Goal: Contribute content

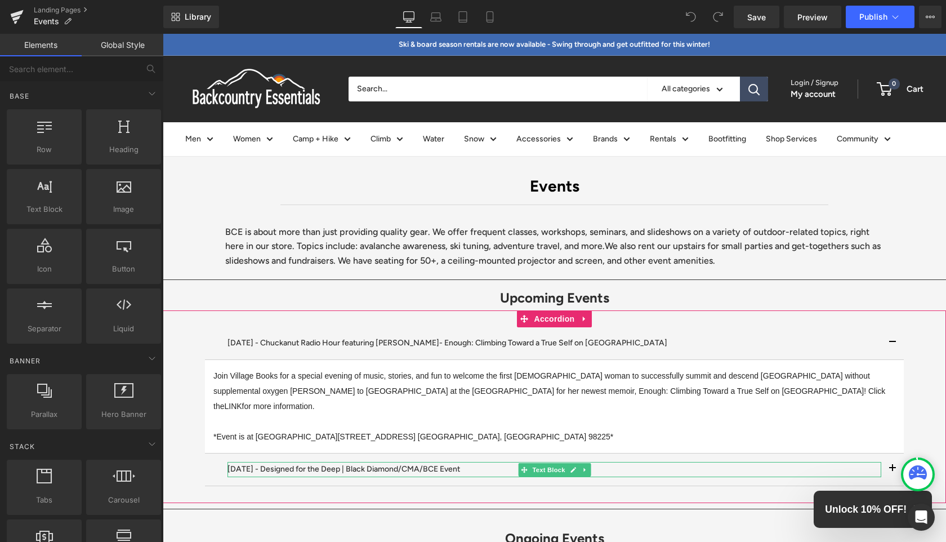
click at [552, 463] on span "Text Block" at bounding box center [548, 470] width 37 height 14
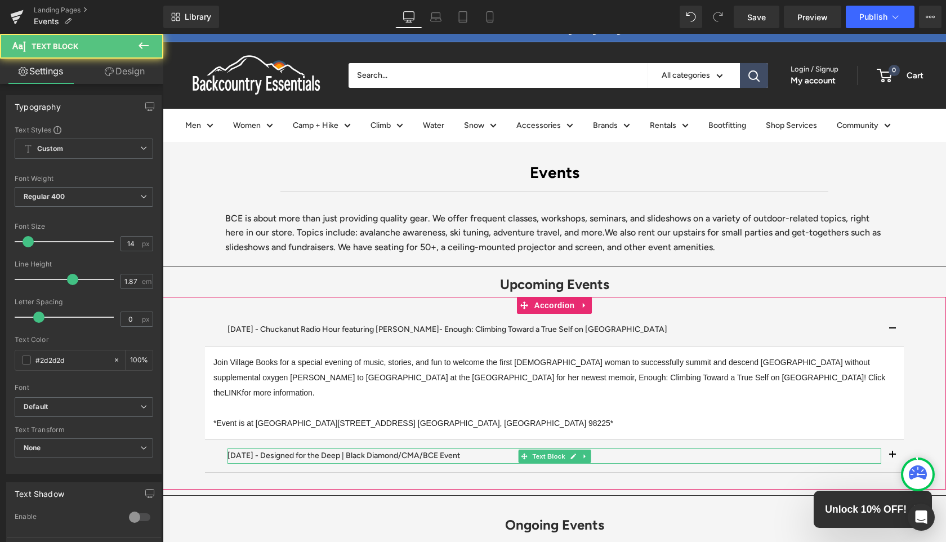
click at [433, 448] on p "[DATE] - Designed for the Deep | Black Diamond/CMA/BCE Event" at bounding box center [555, 455] width 654 height 15
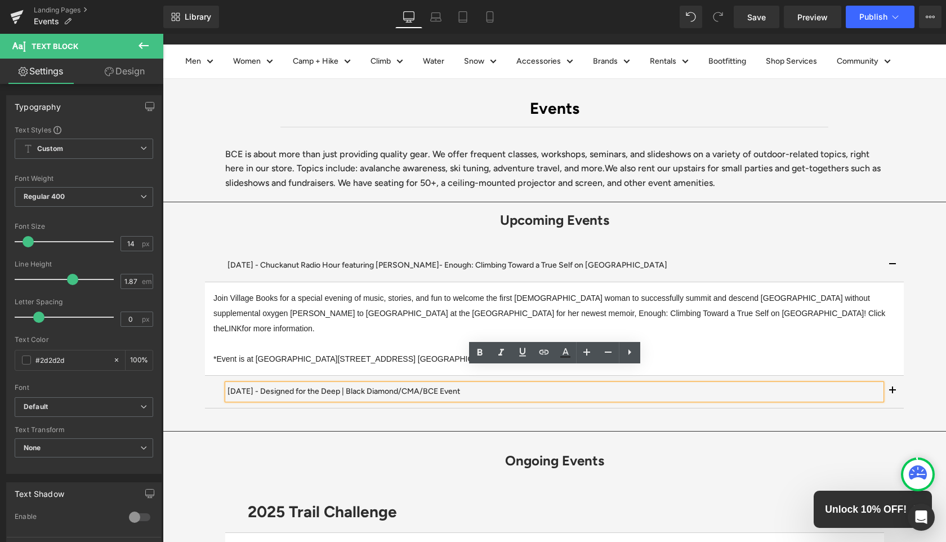
click at [890, 379] on button "button" at bounding box center [892, 392] width 23 height 32
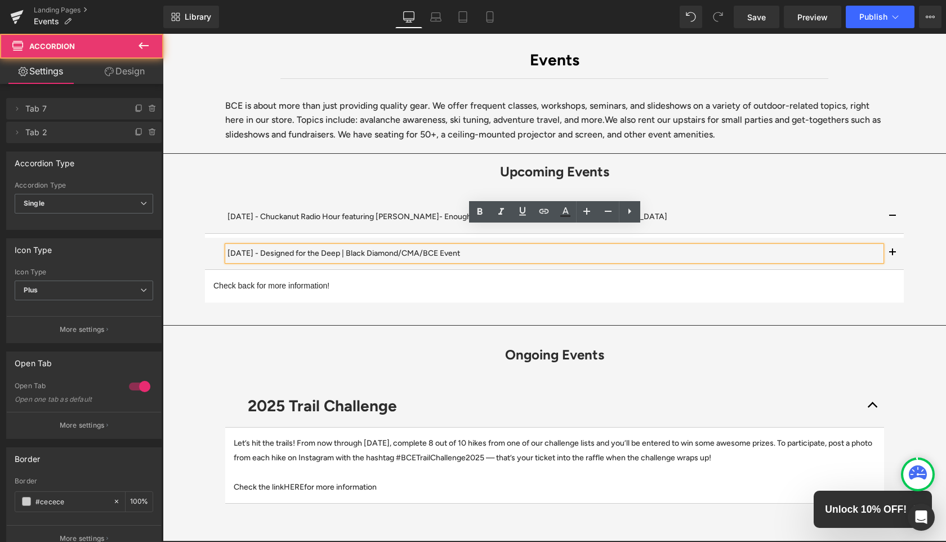
scroll to position [145, 0]
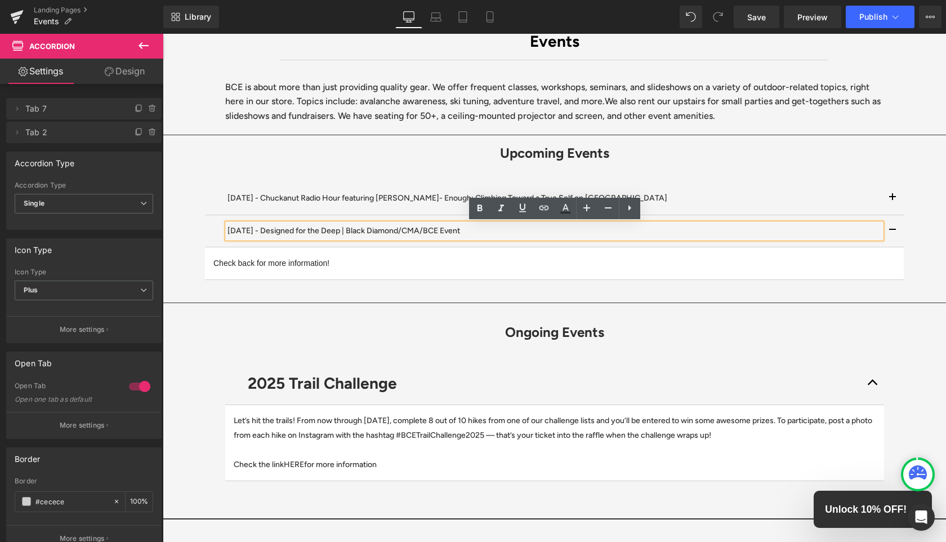
click at [309, 257] on div "Check back for more information! Text Block" at bounding box center [554, 263] width 682 height 15
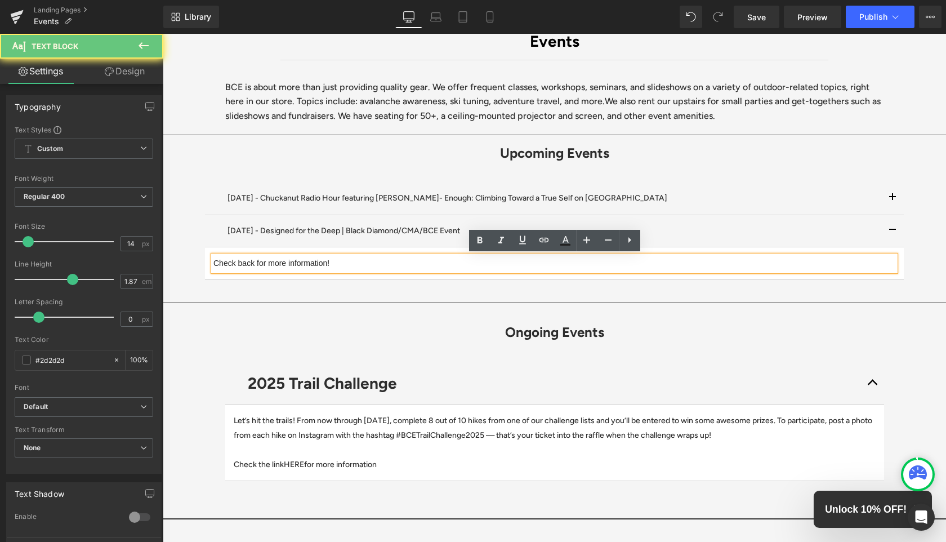
click at [309, 260] on span "Check back for more information!" at bounding box center [271, 263] width 116 height 9
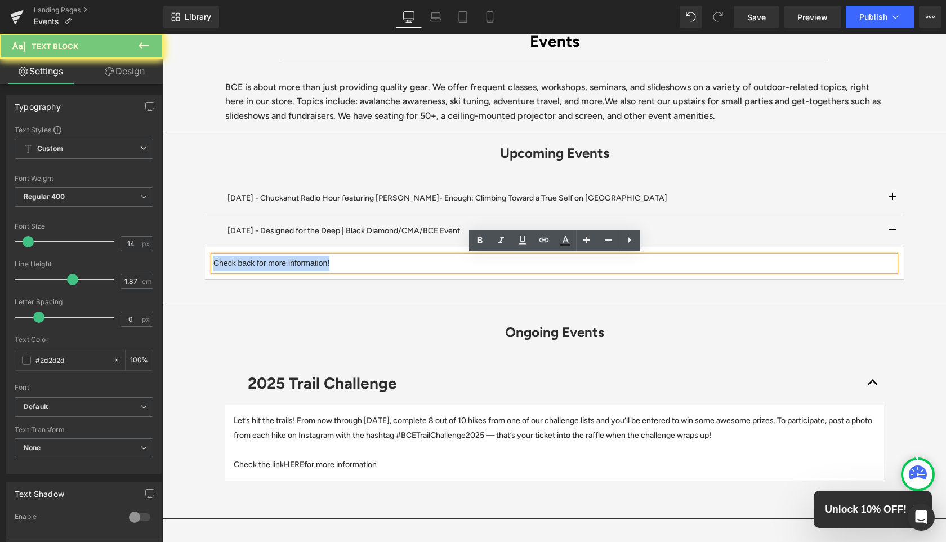
click at [309, 260] on span "Check back for more information!" at bounding box center [271, 263] width 116 height 9
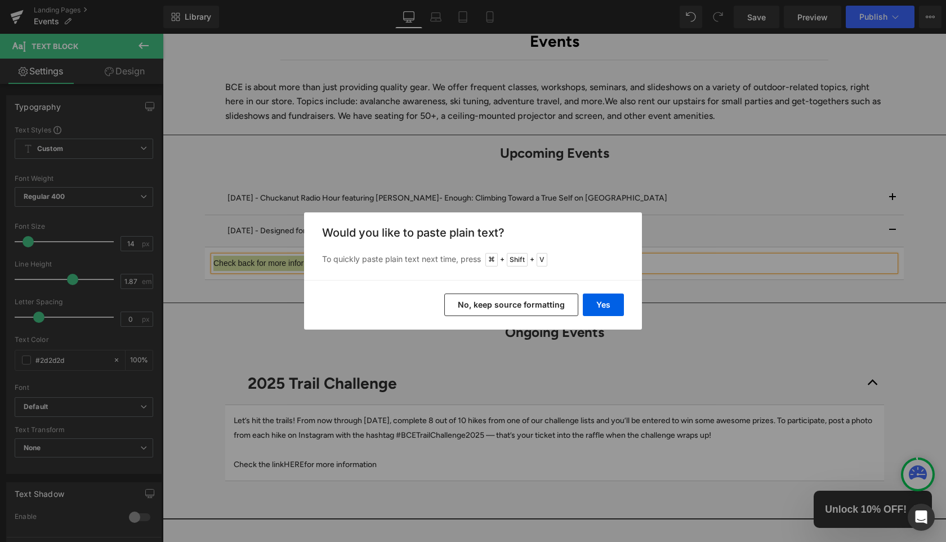
click at [554, 314] on button "No, keep source formatting" at bounding box center [511, 304] width 134 height 23
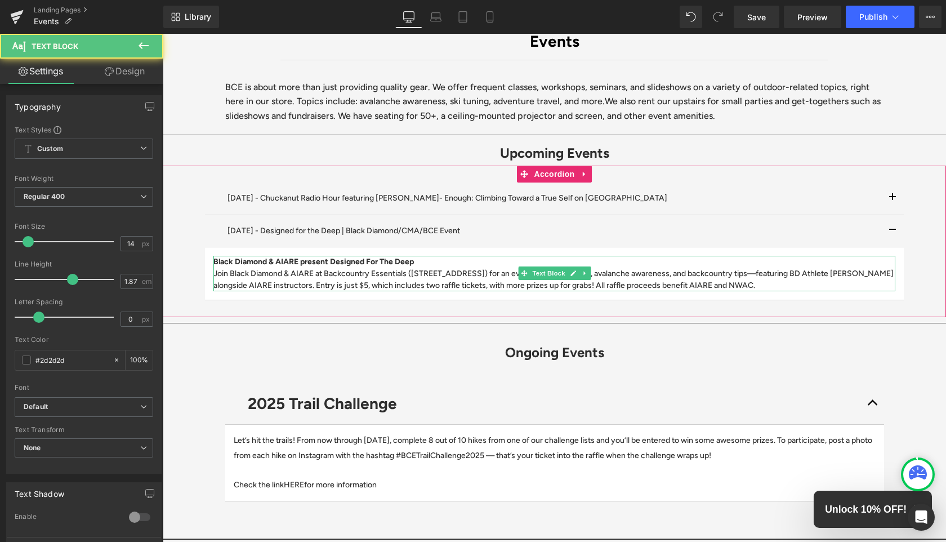
click at [826, 284] on p "Join Black Diamond & AIARE at Backcountry Essentials ([STREET_ADDRESS]) for an …" at bounding box center [554, 280] width 682 height 24
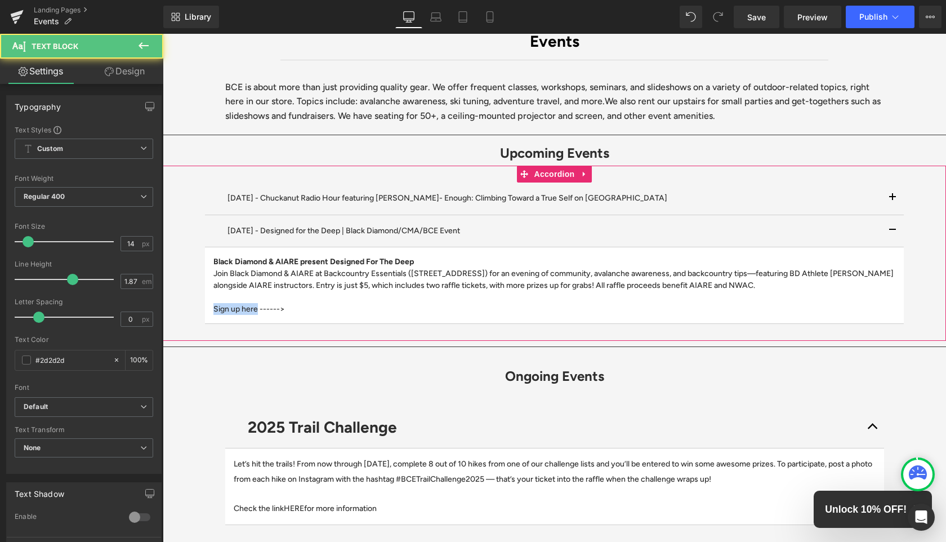
drag, startPoint x: 257, startPoint y: 311, endPoint x: 207, endPoint y: 308, distance: 50.8
click at [207, 308] on article "Black Diamond & AIARE present Designed For The Deep Join Black Diamond & AIARE …" at bounding box center [554, 285] width 699 height 77
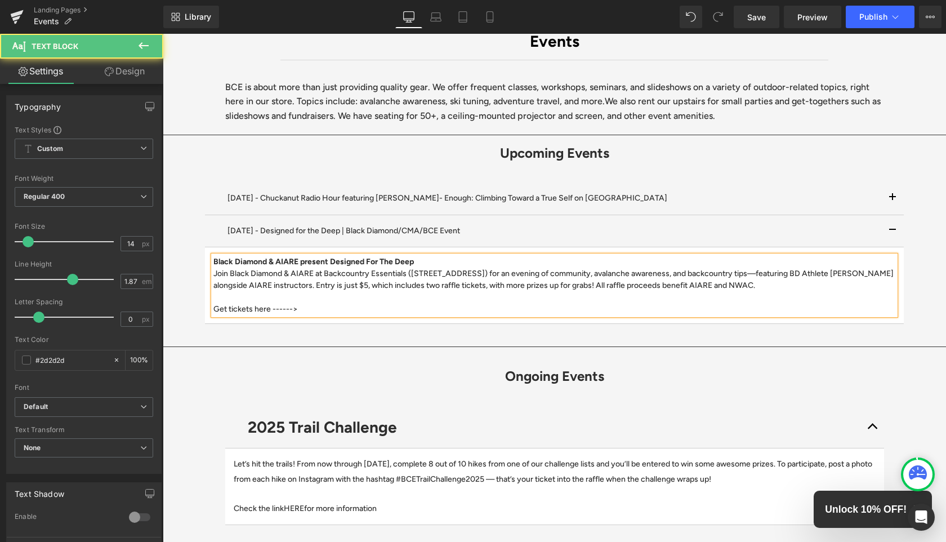
click at [310, 313] on p "Join Black Diamond & AIARE at Backcountry Essentials ([STREET_ADDRESS]) for an …" at bounding box center [554, 291] width 682 height 47
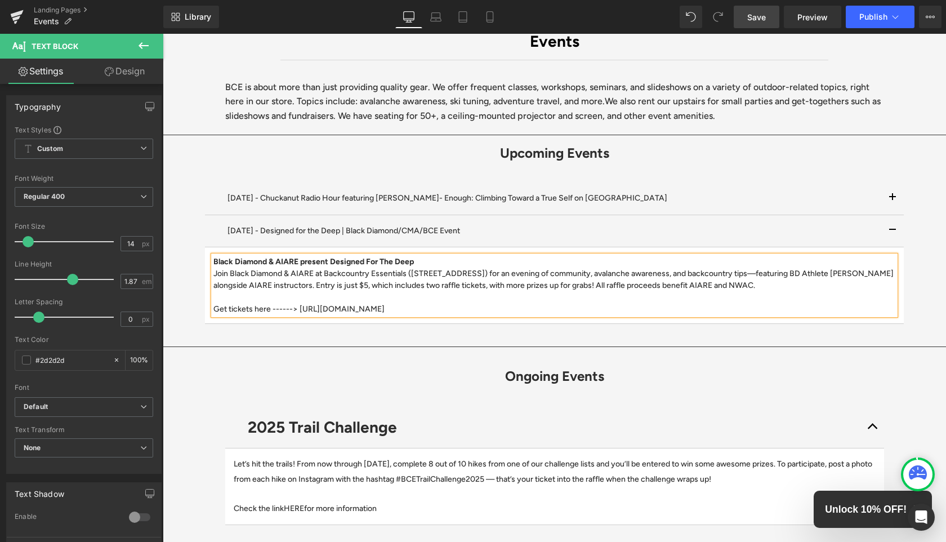
click at [746, 6] on link "Save" at bounding box center [757, 17] width 46 height 23
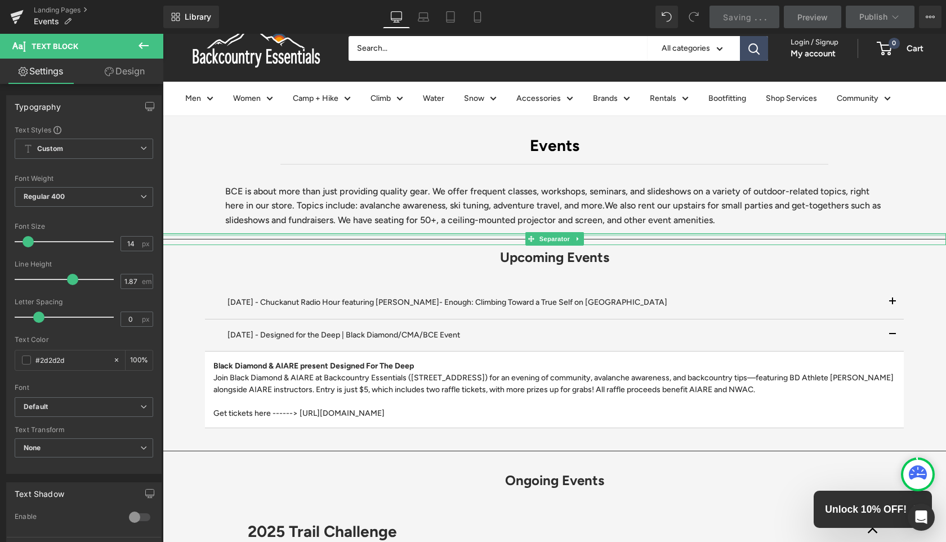
scroll to position [43, 0]
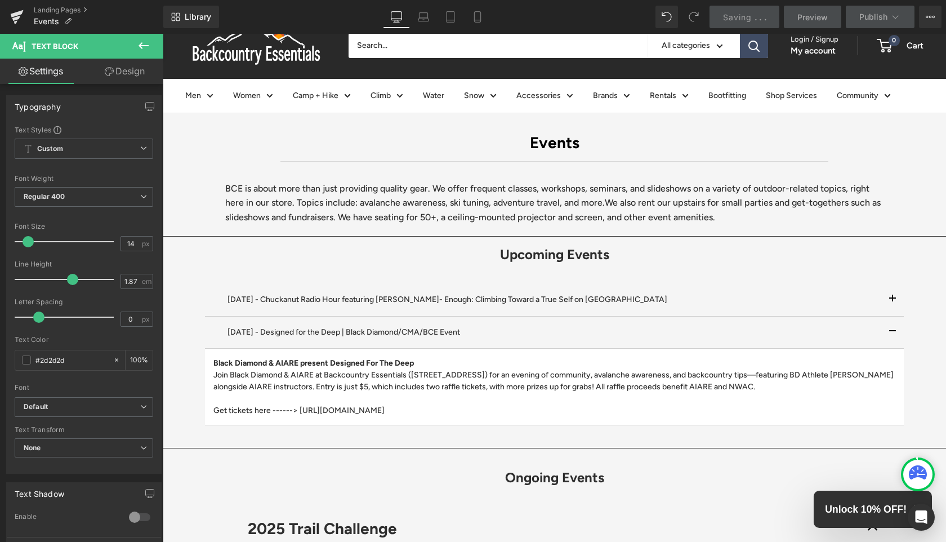
click at [731, 264] on h1 "Upcoming Events" at bounding box center [554, 254] width 783 height 25
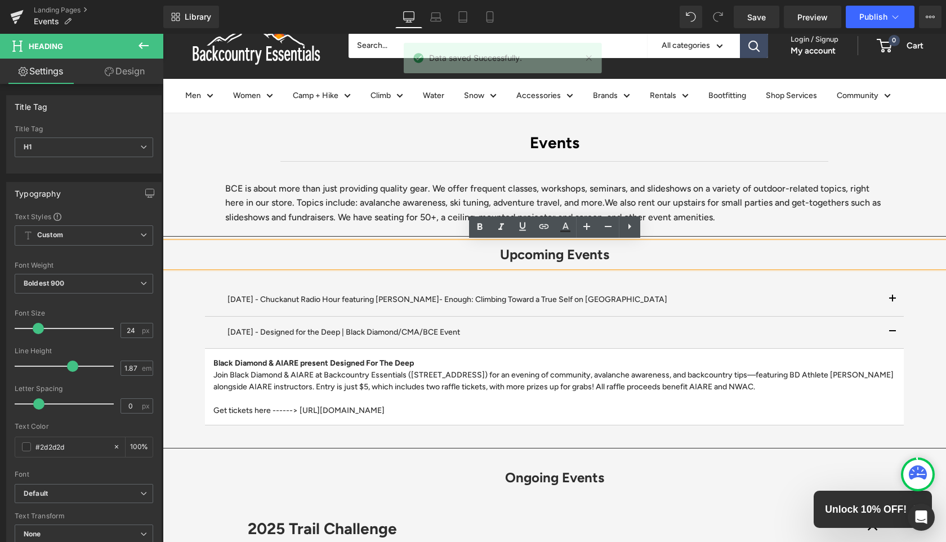
click at [163, 34] on div at bounding box center [163, 34] width 0 height 0
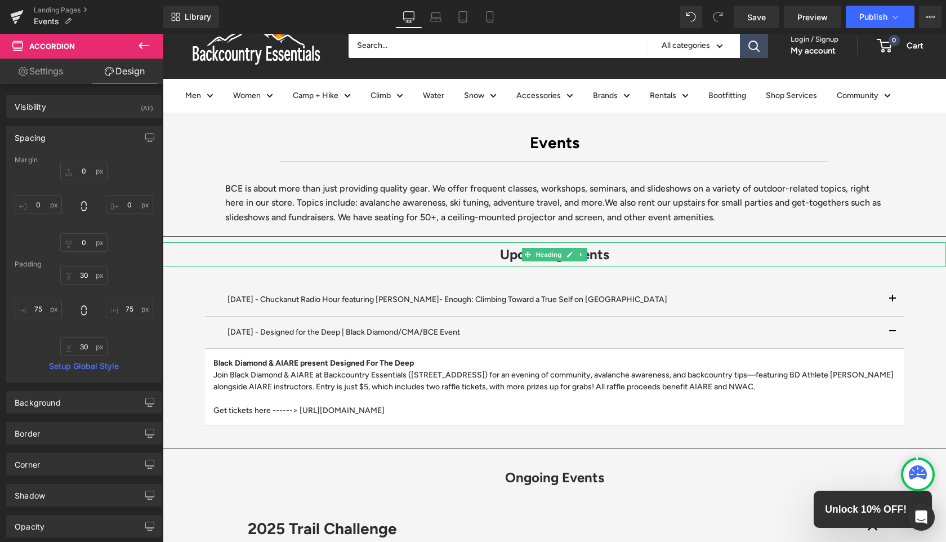
click at [657, 257] on h1 "Upcoming Events" at bounding box center [554, 254] width 783 height 25
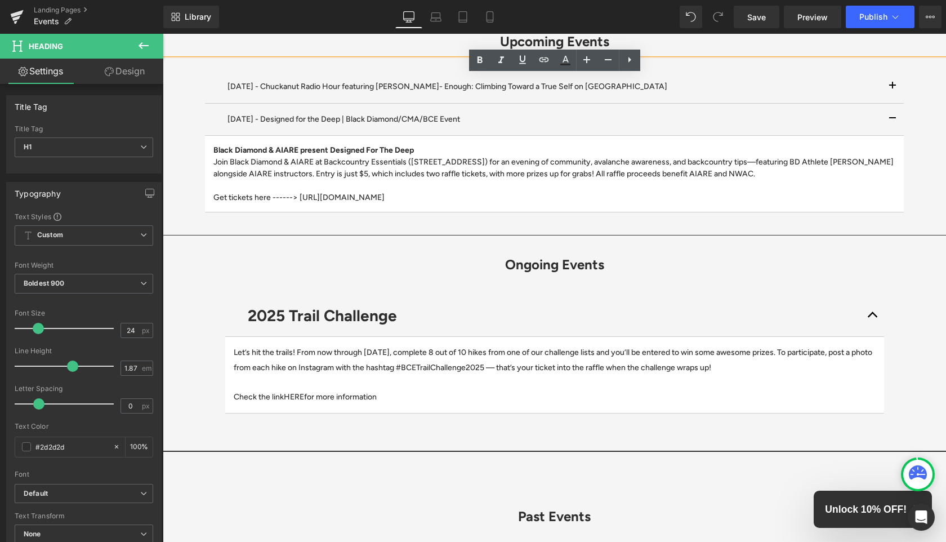
scroll to position [402, 0]
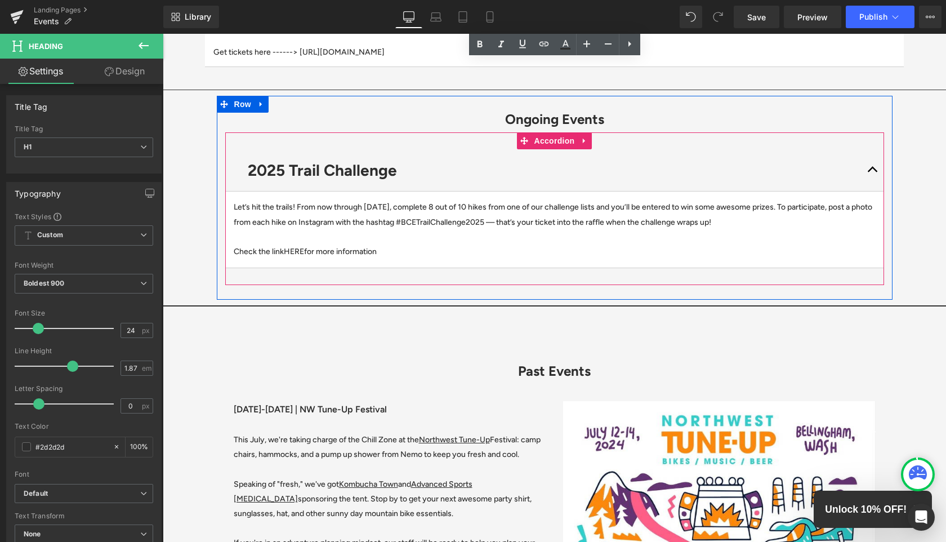
click at [871, 167] on button "button" at bounding box center [873, 170] width 23 height 42
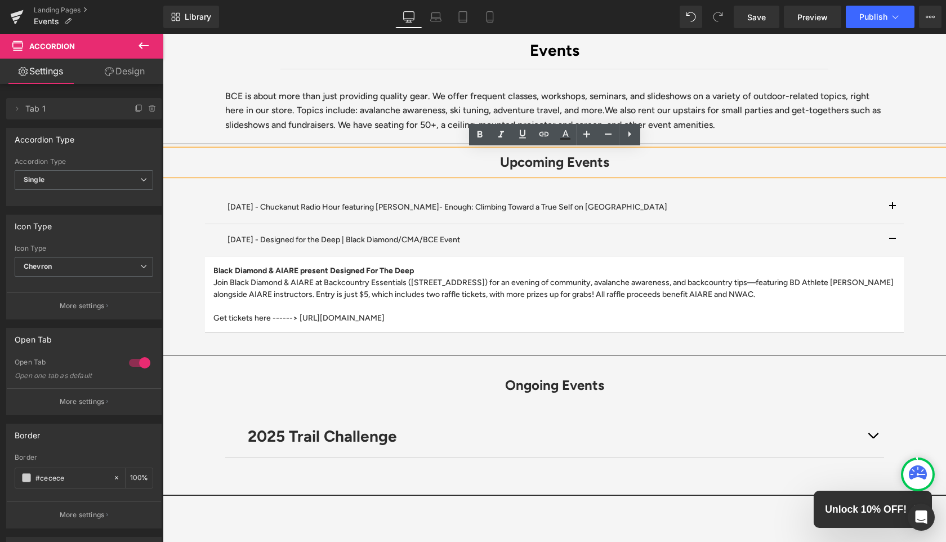
scroll to position [101, 0]
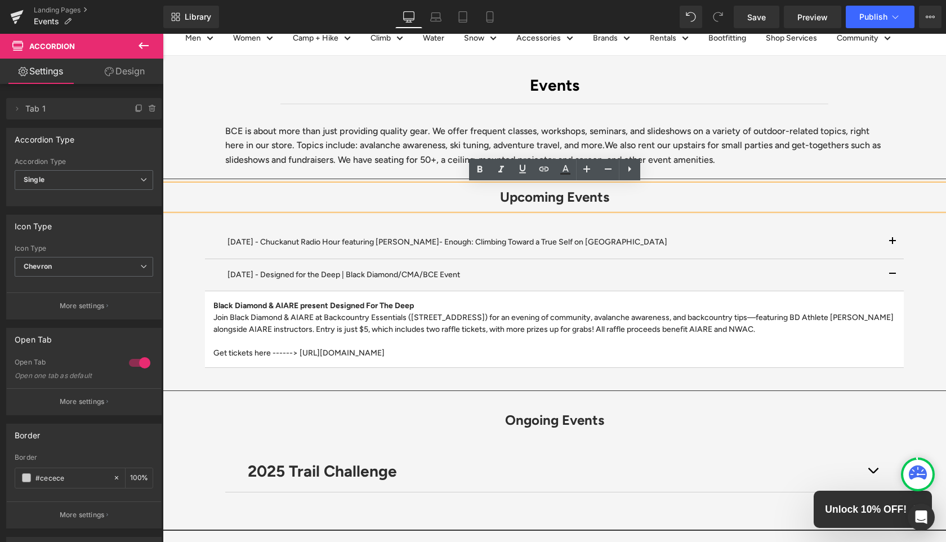
click at [485, 200] on h1 "Upcoming Events" at bounding box center [554, 197] width 783 height 25
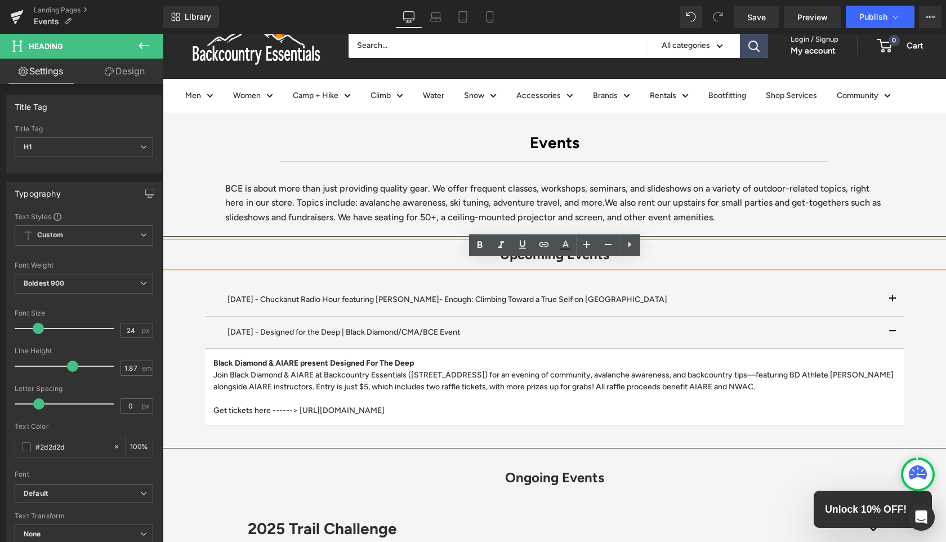
scroll to position [14, 0]
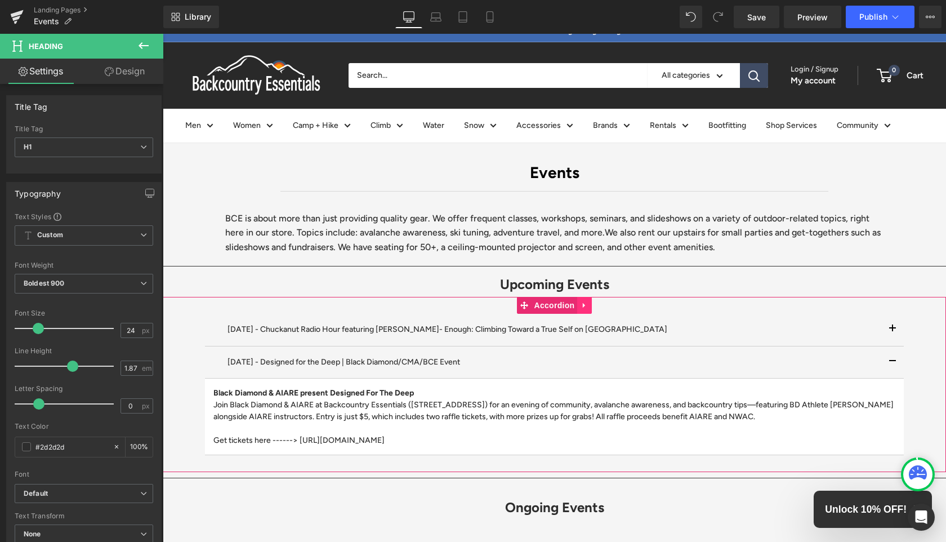
click at [585, 303] on icon at bounding box center [585, 305] width 8 height 8
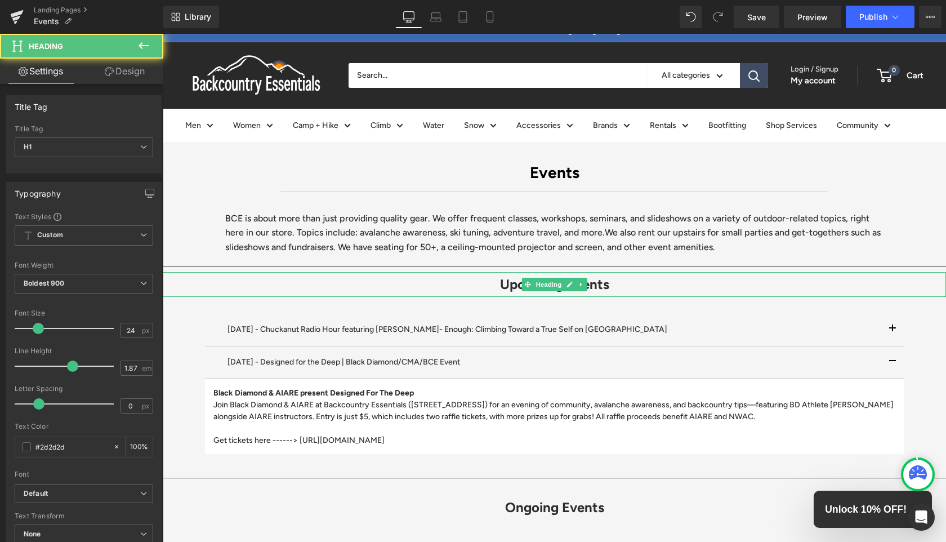
click at [648, 291] on h1 "Upcoming Events" at bounding box center [554, 284] width 783 height 25
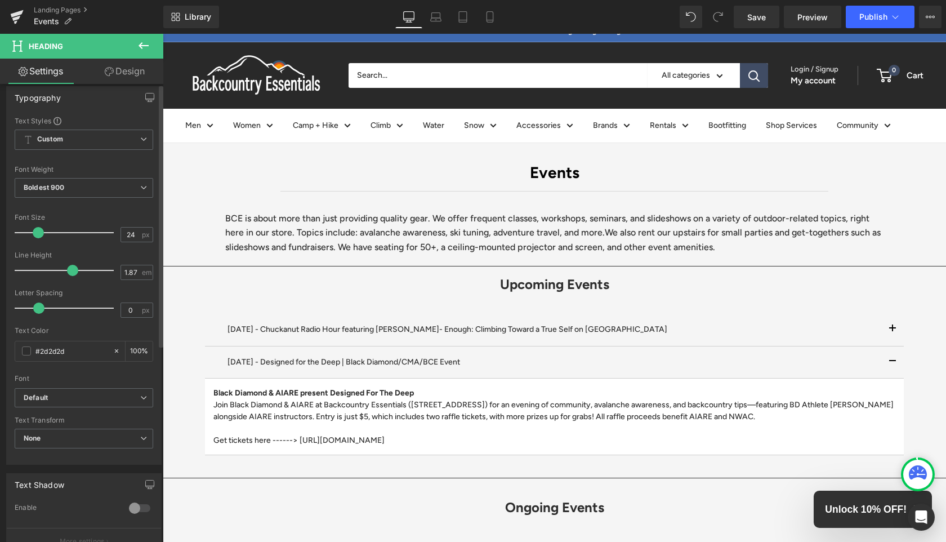
scroll to position [0, 0]
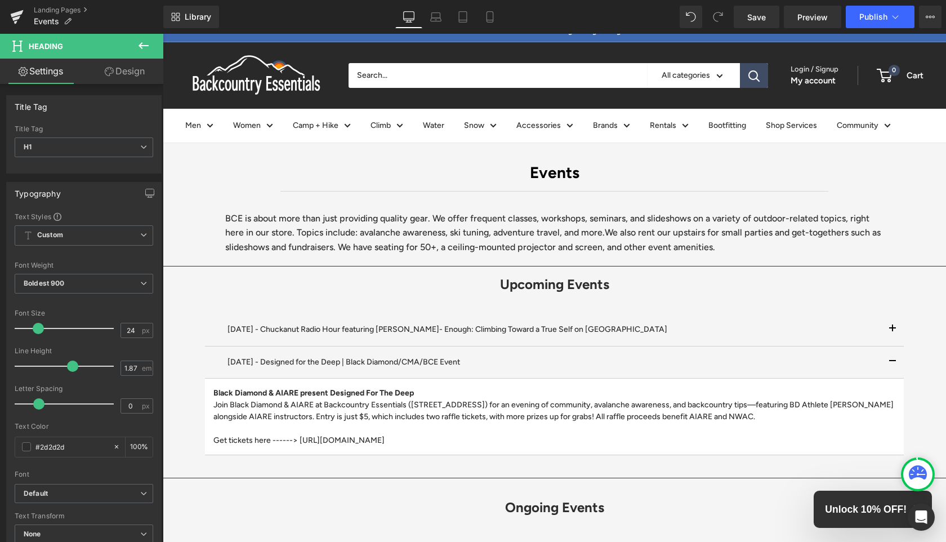
click at [127, 64] on link "Design" at bounding box center [125, 71] width 82 height 25
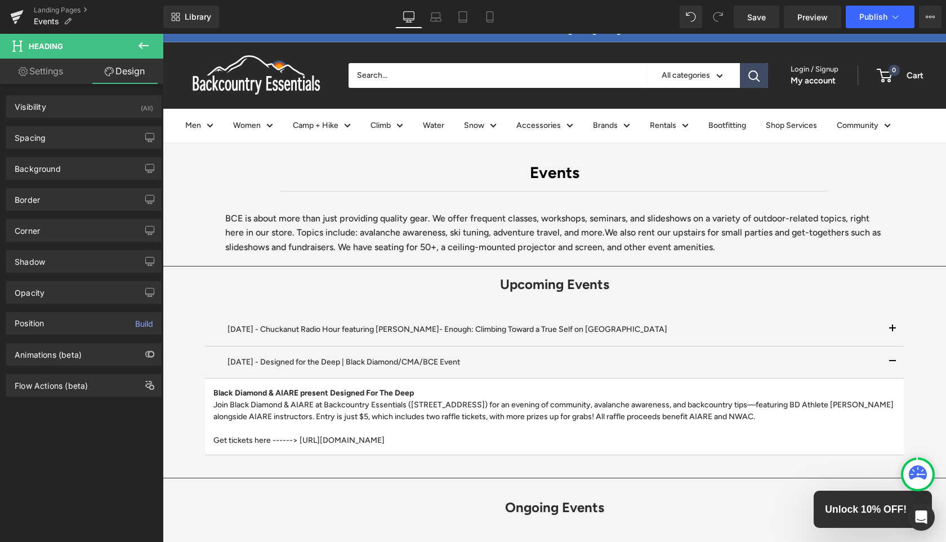
click at [51, 76] on link "Settings" at bounding box center [41, 71] width 82 height 25
type input "100"
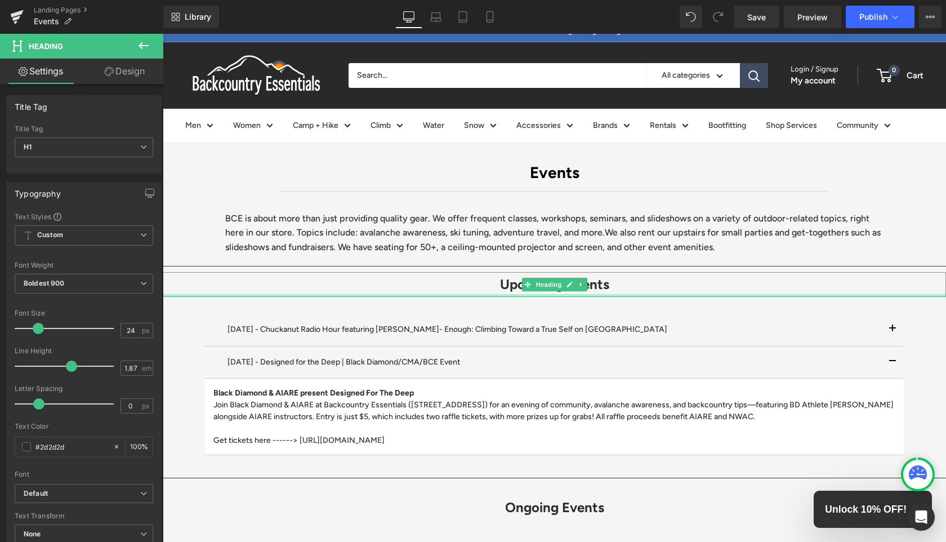
click at [553, 294] on div at bounding box center [554, 295] width 783 height 3
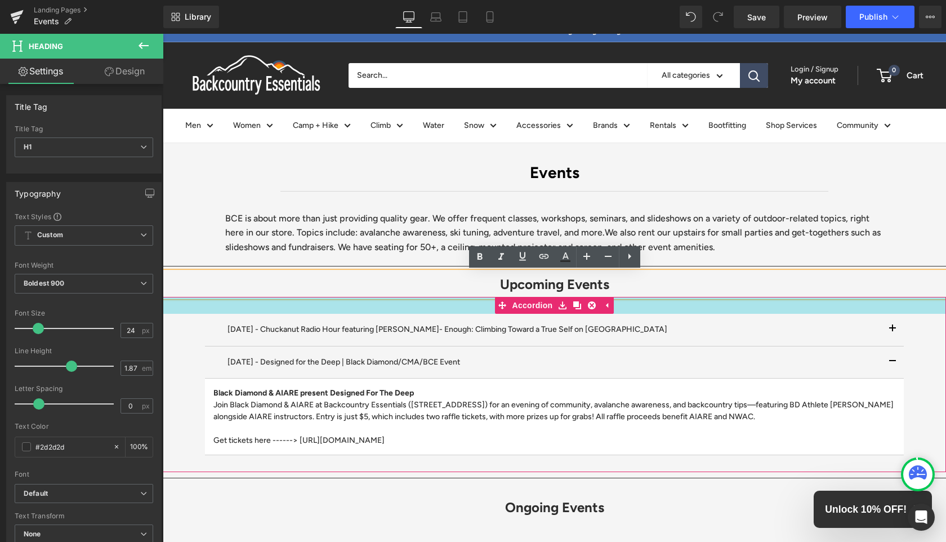
click at [470, 299] on div at bounding box center [554, 305] width 783 height 17
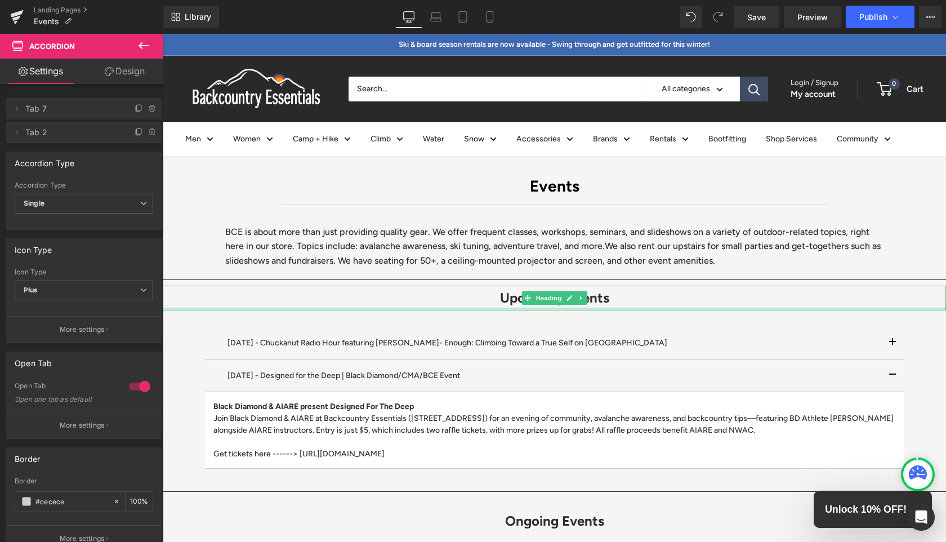
click at [507, 310] on div "Upcoming Events Heading" at bounding box center [554, 298] width 783 height 25
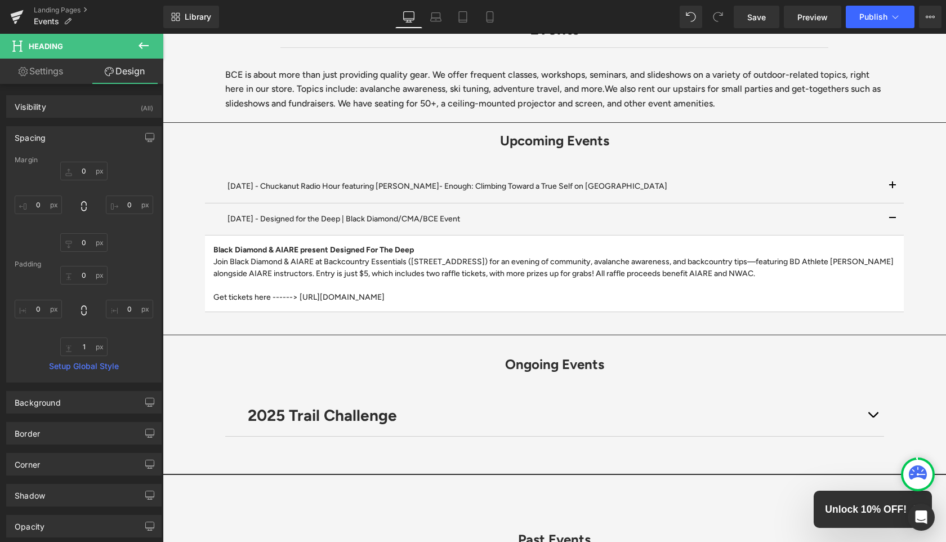
click at [146, 45] on icon at bounding box center [144, 45] width 10 height 7
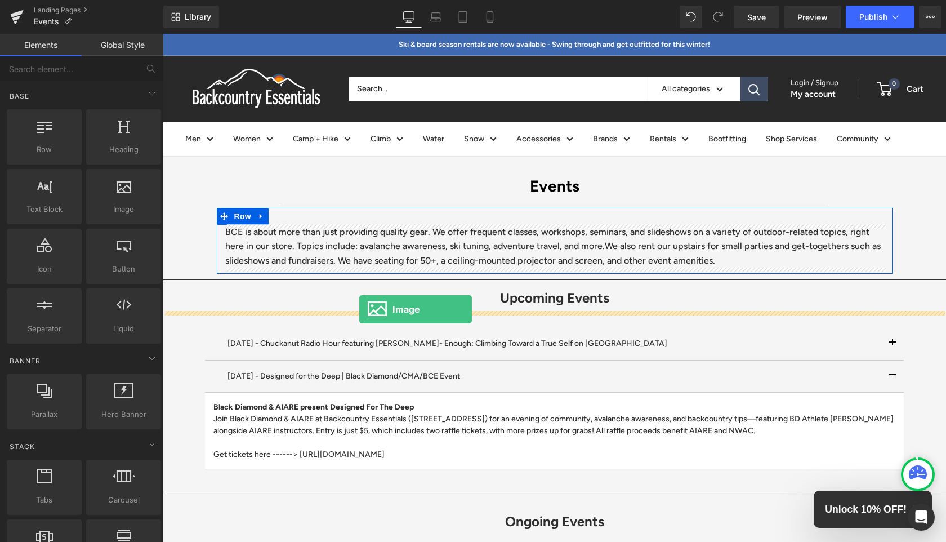
drag, startPoint x: 287, startPoint y: 229, endPoint x: 359, endPoint y: 309, distance: 108.1
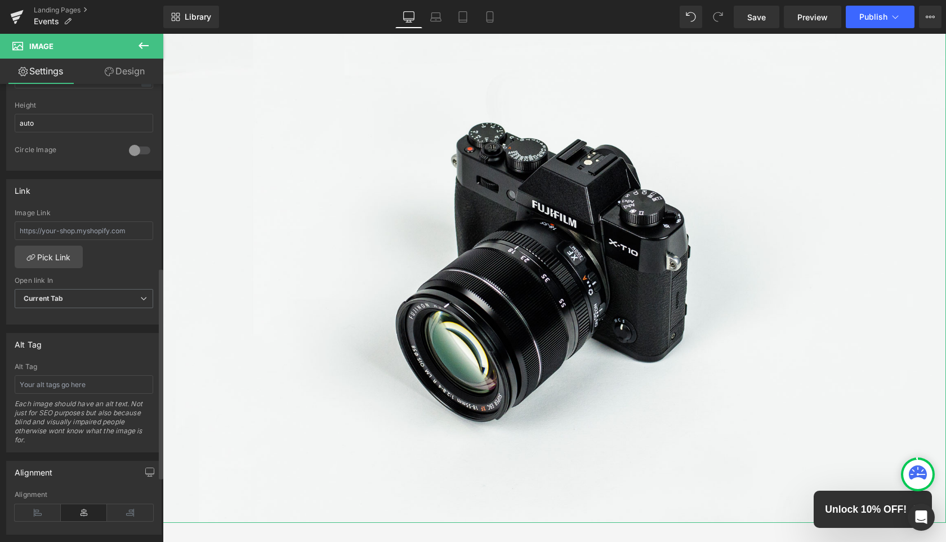
scroll to position [342, 0]
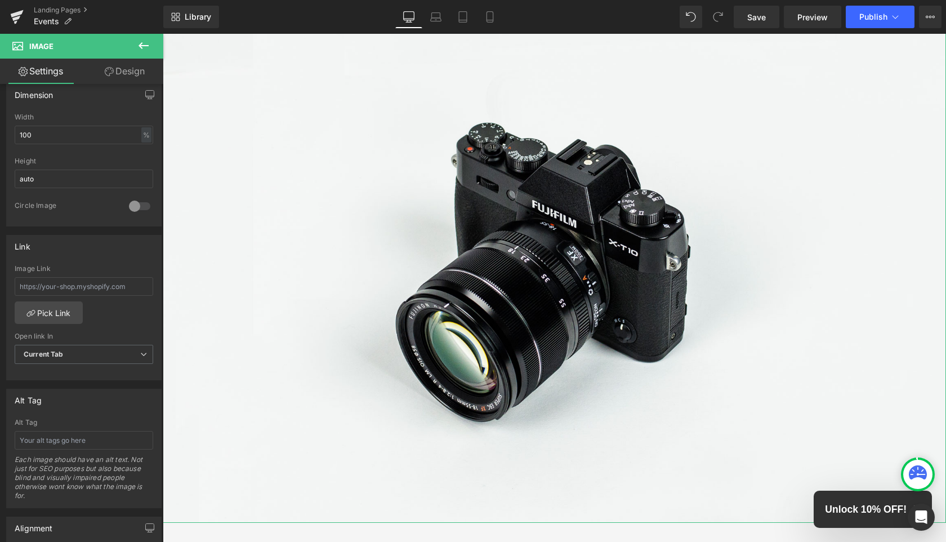
click at [128, 73] on link "Design" at bounding box center [125, 71] width 82 height 25
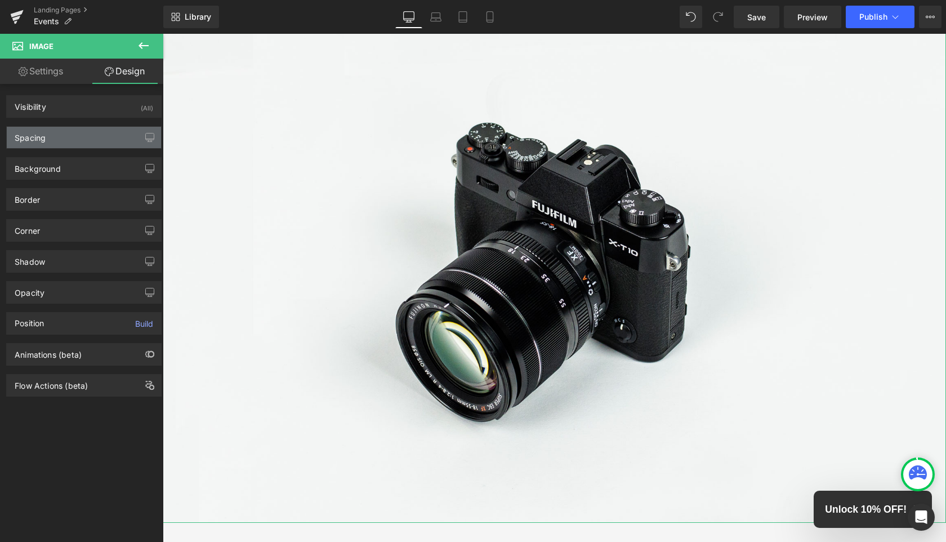
click at [102, 140] on div "Spacing" at bounding box center [84, 137] width 154 height 21
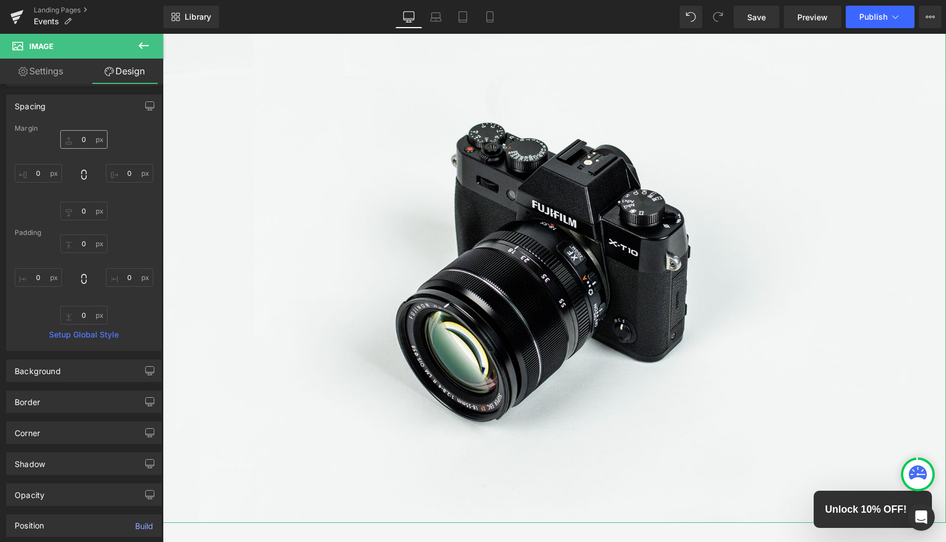
scroll to position [0, 0]
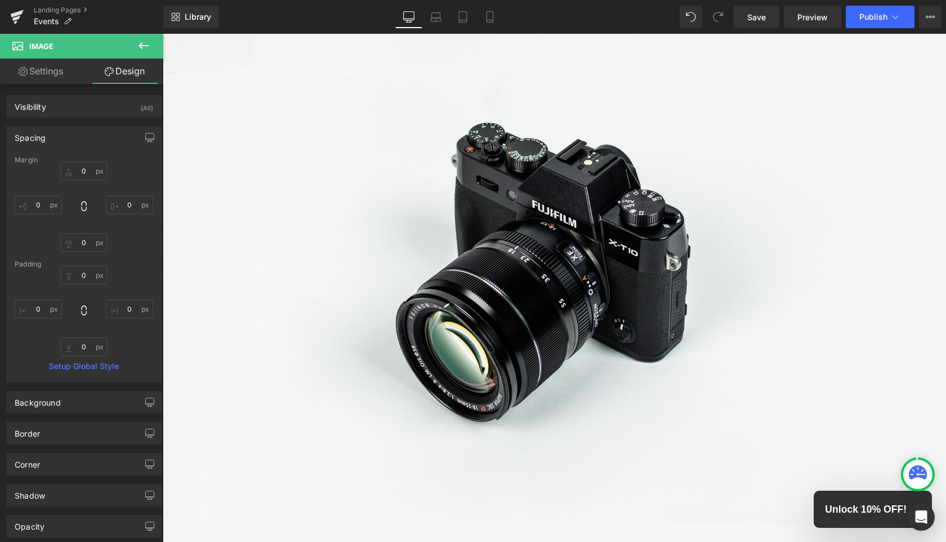
click at [306, 159] on img at bounding box center [554, 262] width 783 height 519
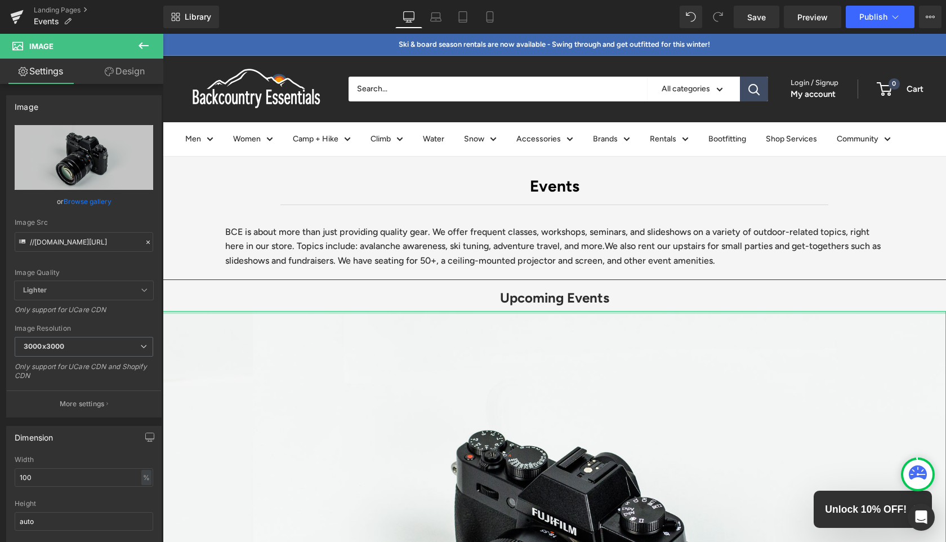
click at [581, 310] on h1 "Upcoming Events" at bounding box center [554, 298] width 783 height 25
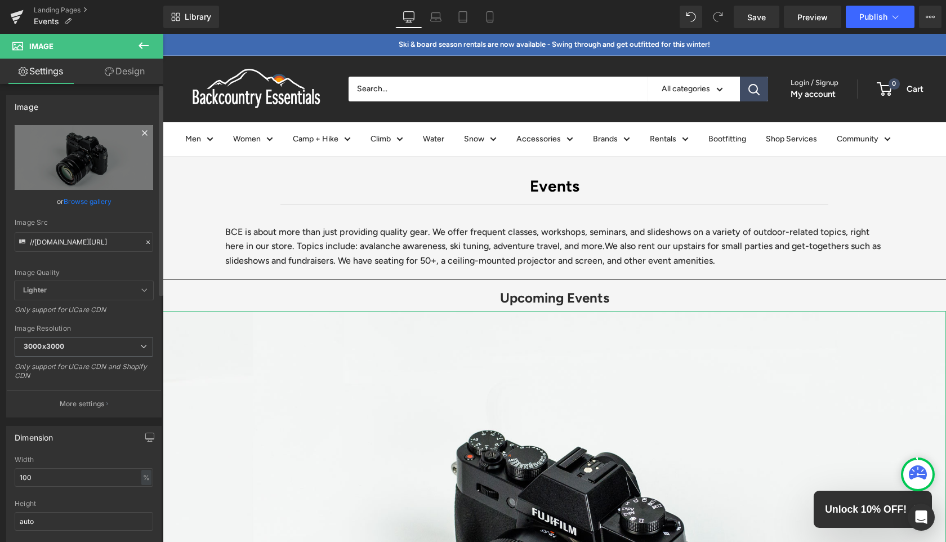
click at [138, 135] on icon at bounding box center [145, 133] width 14 height 14
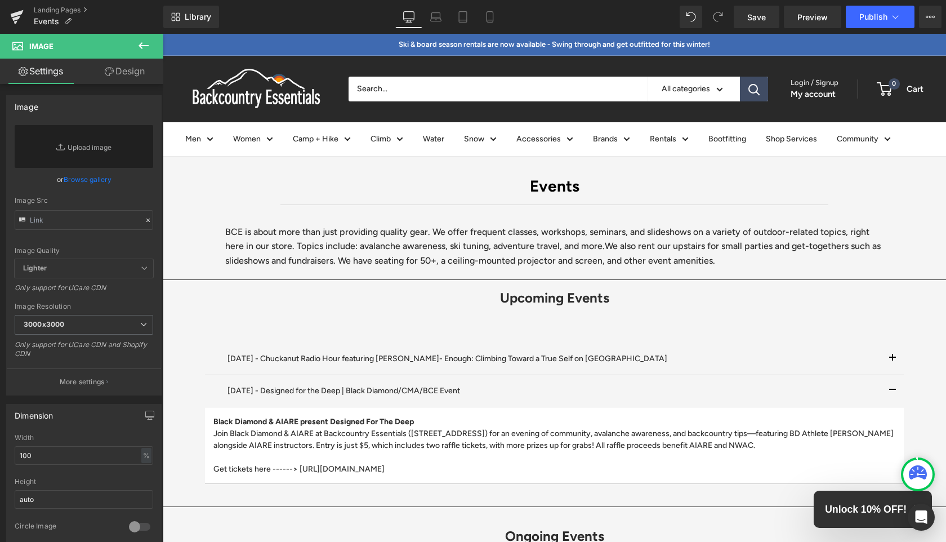
click at [148, 42] on icon at bounding box center [144, 46] width 14 height 14
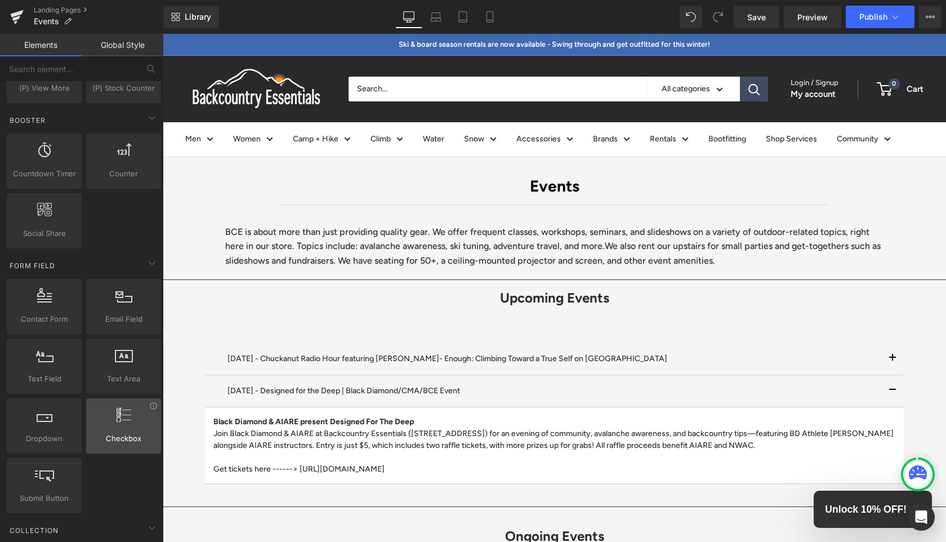
scroll to position [1322, 0]
click at [95, 432] on span "Checkbox" at bounding box center [124, 433] width 68 height 12
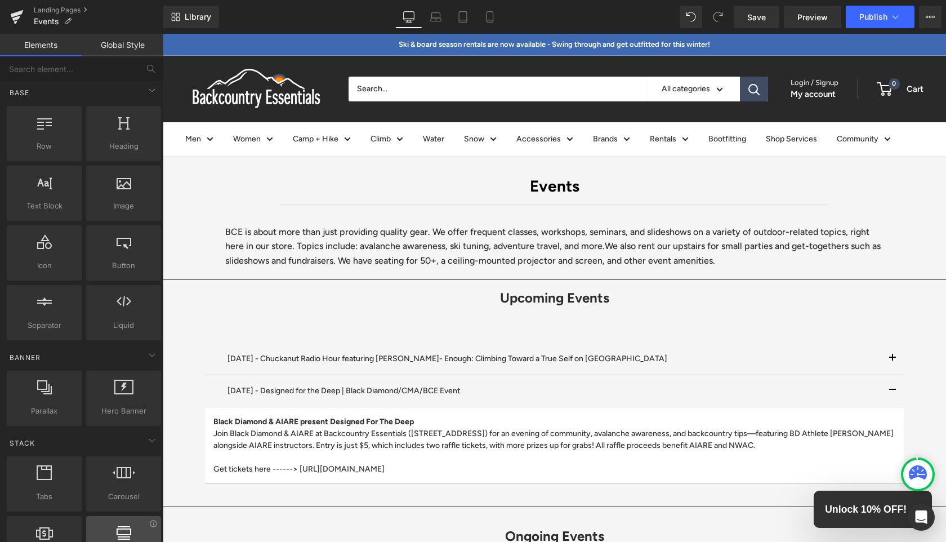
scroll to position [0, 0]
click at [118, 71] on input "text" at bounding box center [69, 68] width 139 height 25
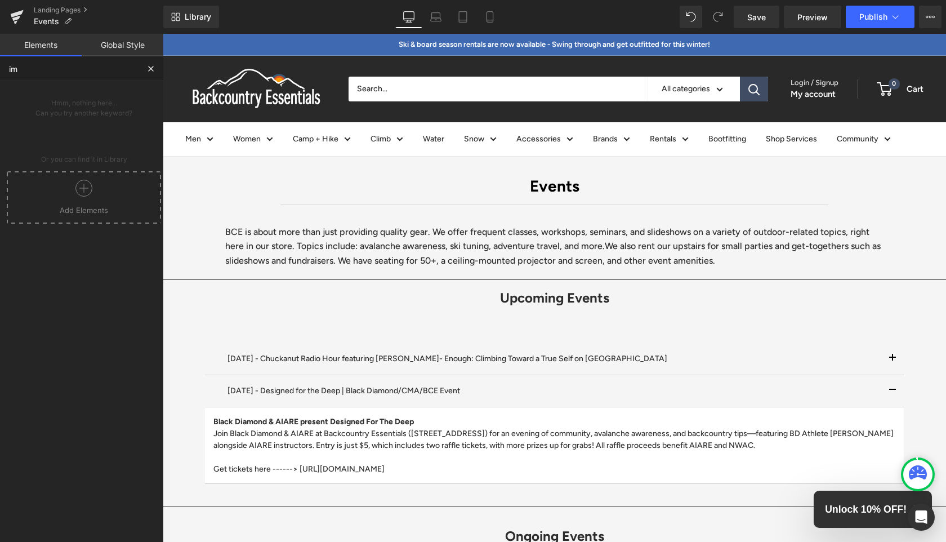
type input "i"
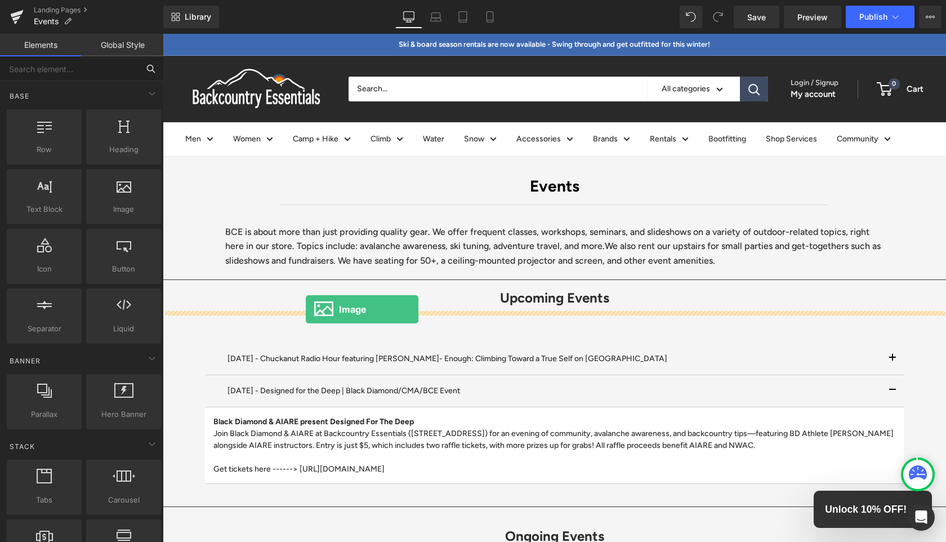
drag, startPoint x: 280, startPoint y: 226, endPoint x: 305, endPoint y: 309, distance: 86.4
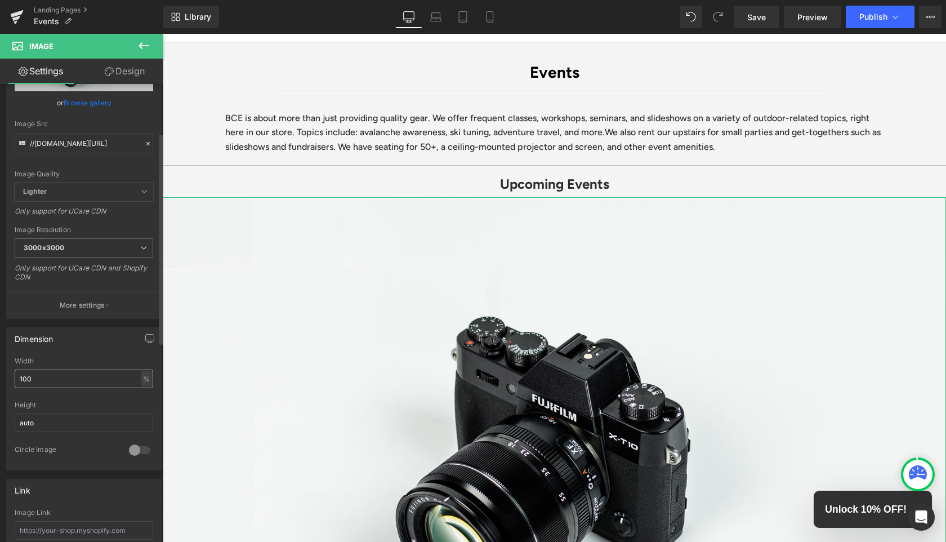
scroll to position [109, 0]
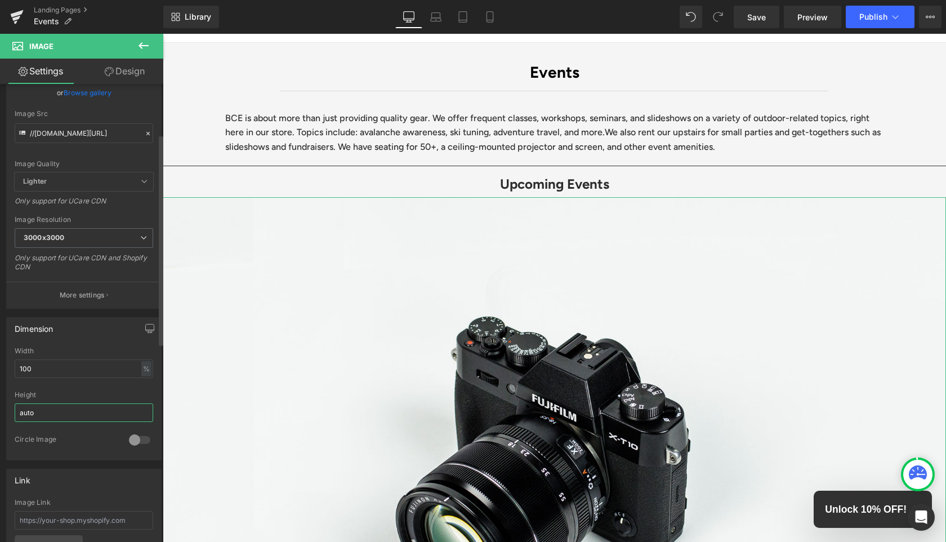
click at [115, 408] on input "auto" at bounding box center [84, 412] width 139 height 19
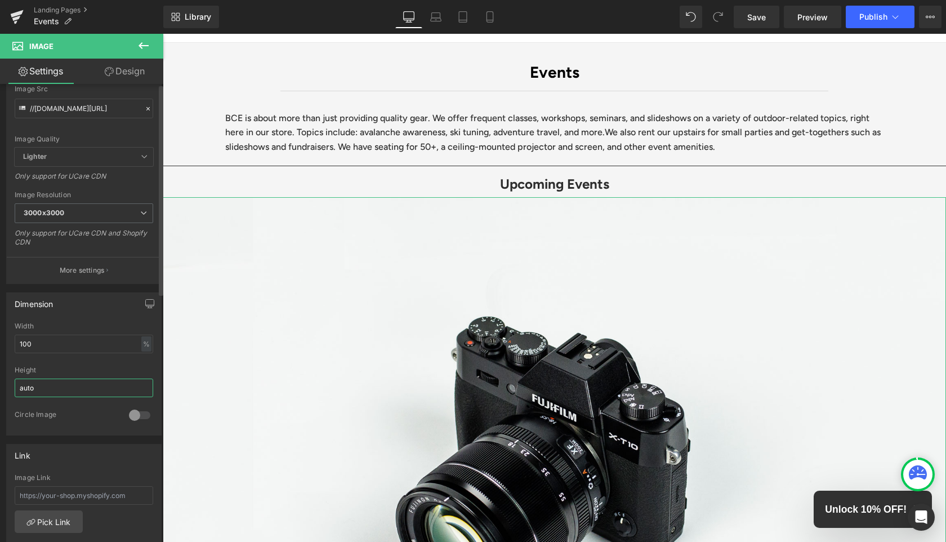
scroll to position [0, 0]
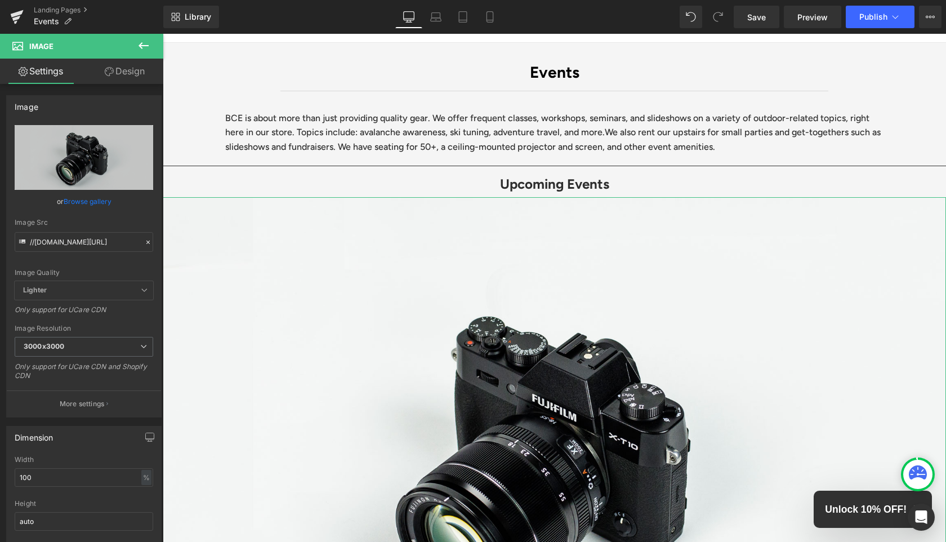
click at [114, 73] on link "Design" at bounding box center [125, 71] width 82 height 25
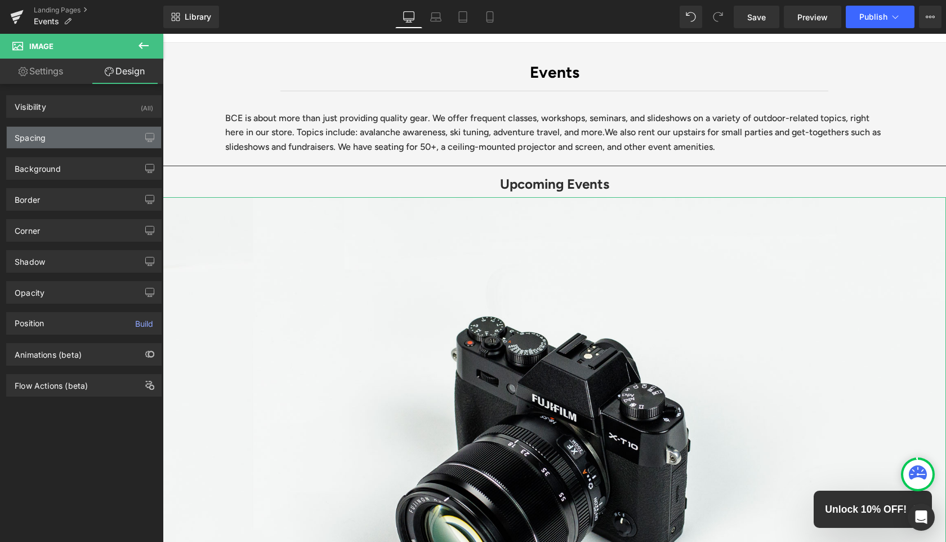
click at [91, 142] on div "Spacing" at bounding box center [84, 137] width 154 height 21
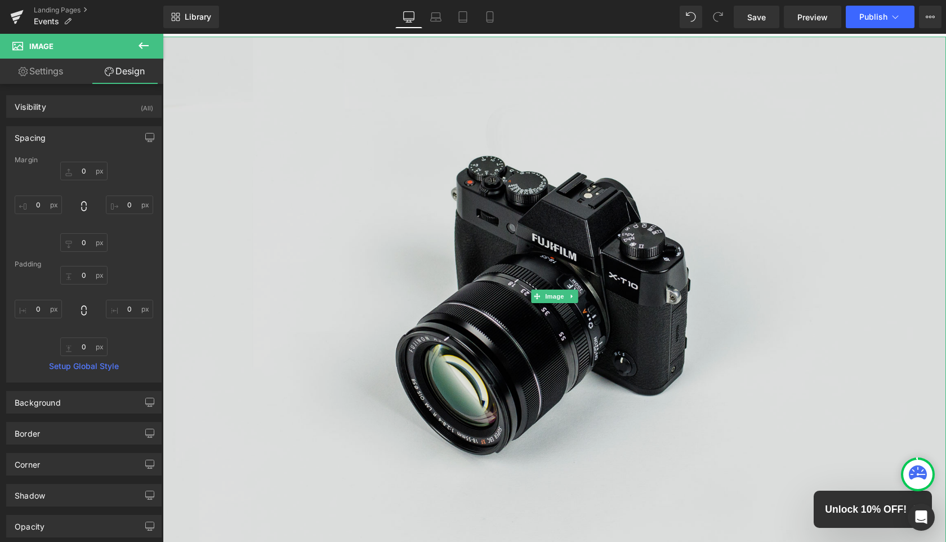
click at [322, 249] on img at bounding box center [554, 296] width 783 height 519
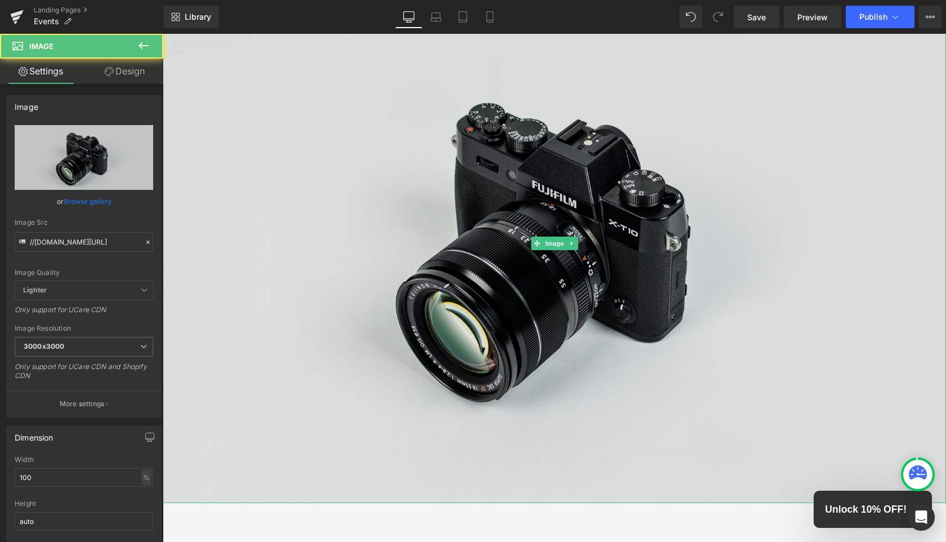
scroll to position [397, 0]
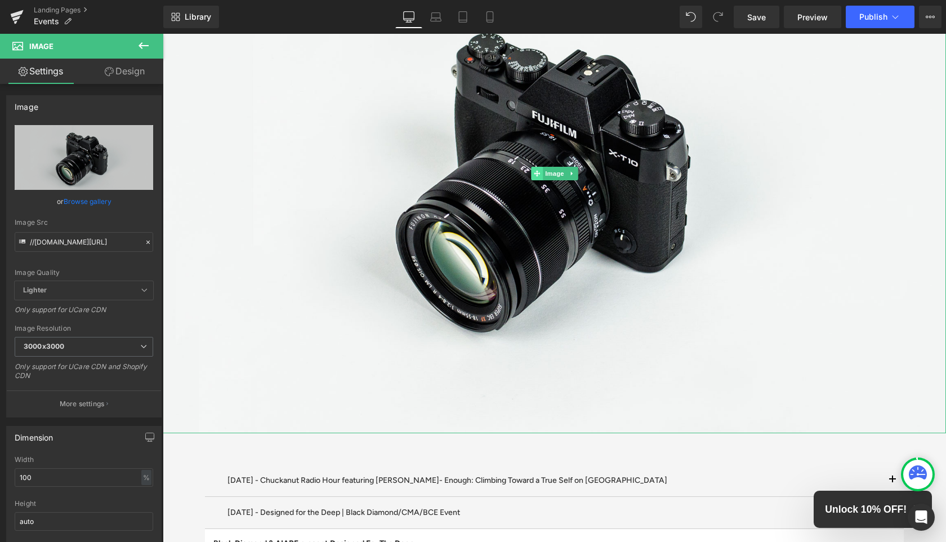
click at [537, 171] on icon at bounding box center [537, 173] width 6 height 7
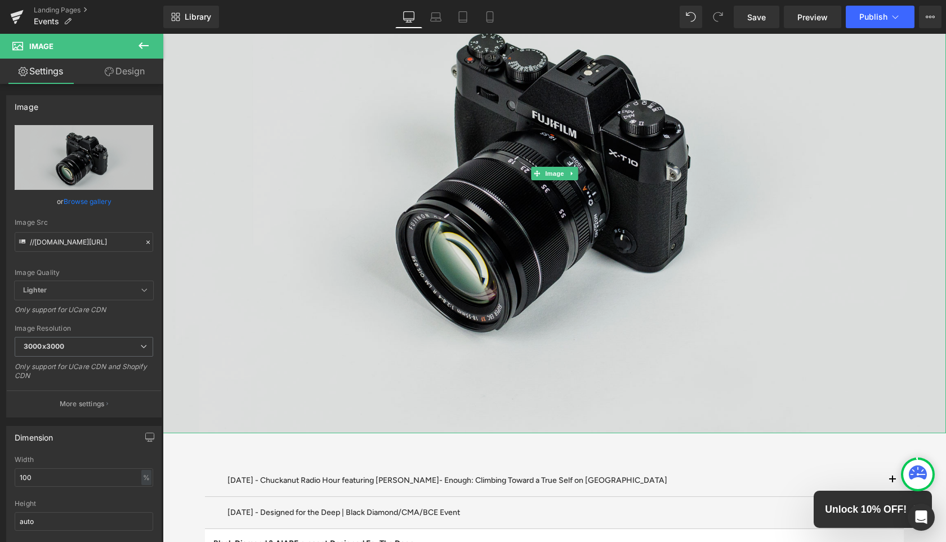
drag, startPoint x: 853, startPoint y: 432, endPoint x: 829, endPoint y: 267, distance: 166.8
click at [829, 267] on div "Image" at bounding box center [554, 173] width 783 height 519
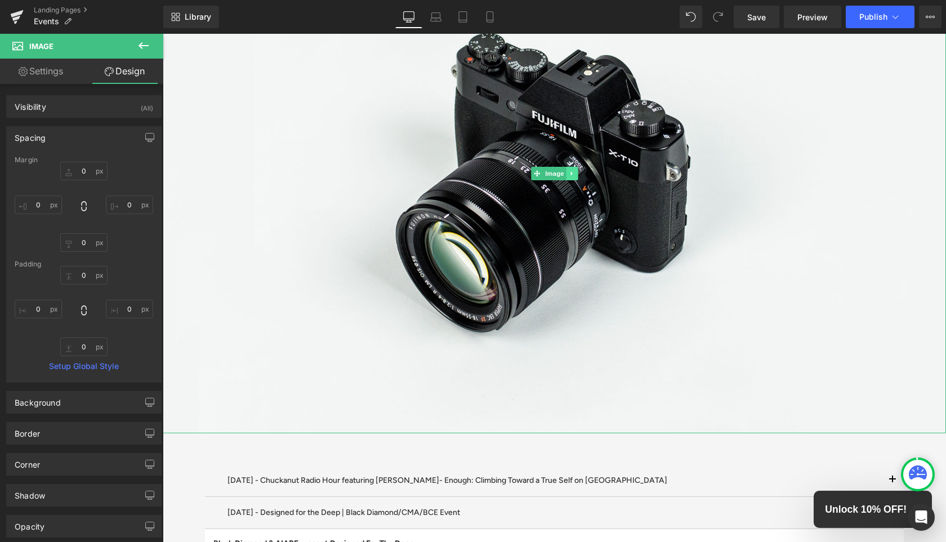
click at [572, 171] on icon at bounding box center [572, 173] width 6 height 7
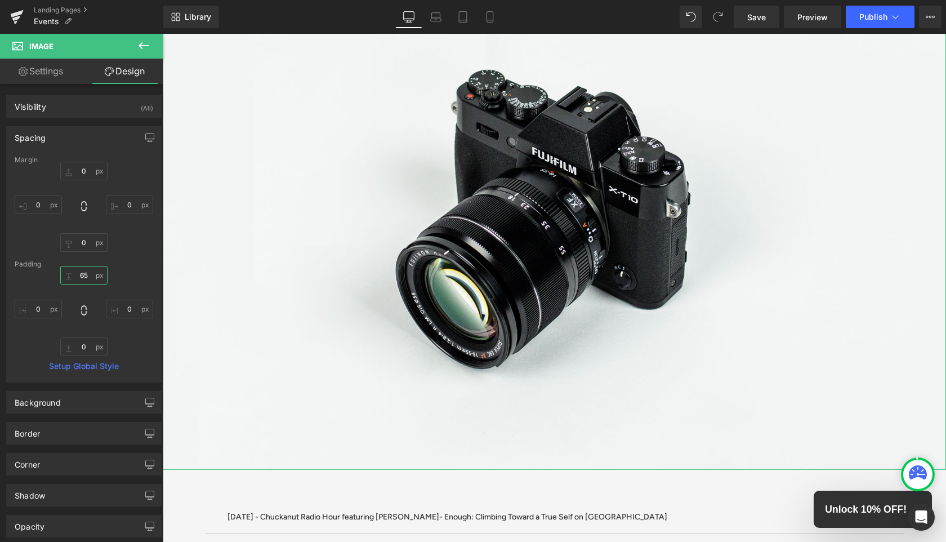
click at [82, 274] on input "65" at bounding box center [83, 275] width 47 height 19
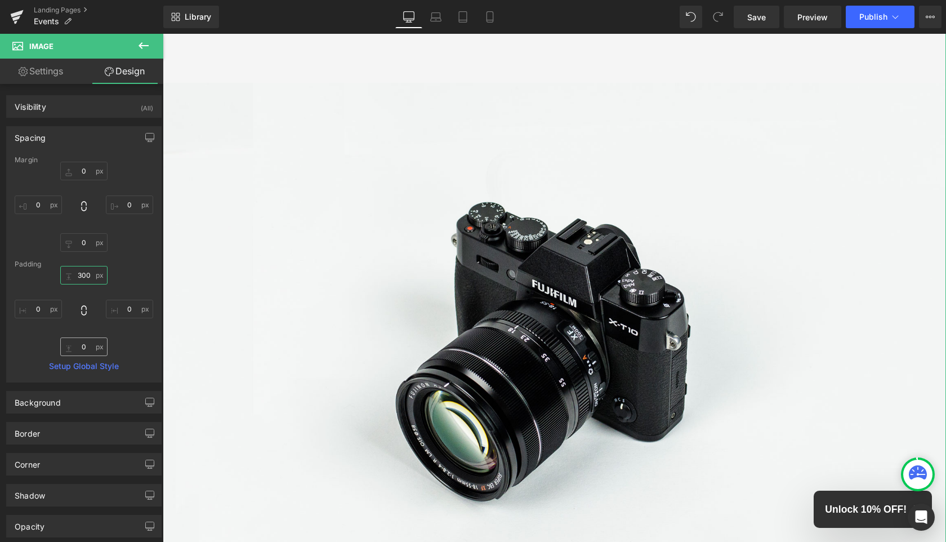
type input "300"
click at [82, 347] on input "0" at bounding box center [83, 346] width 47 height 19
type input "300"
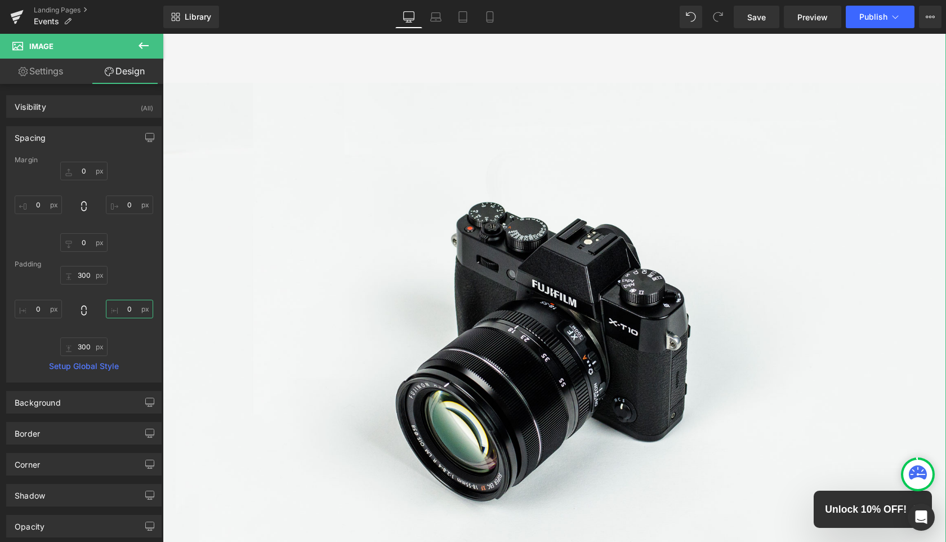
click at [129, 310] on input "0" at bounding box center [129, 309] width 47 height 19
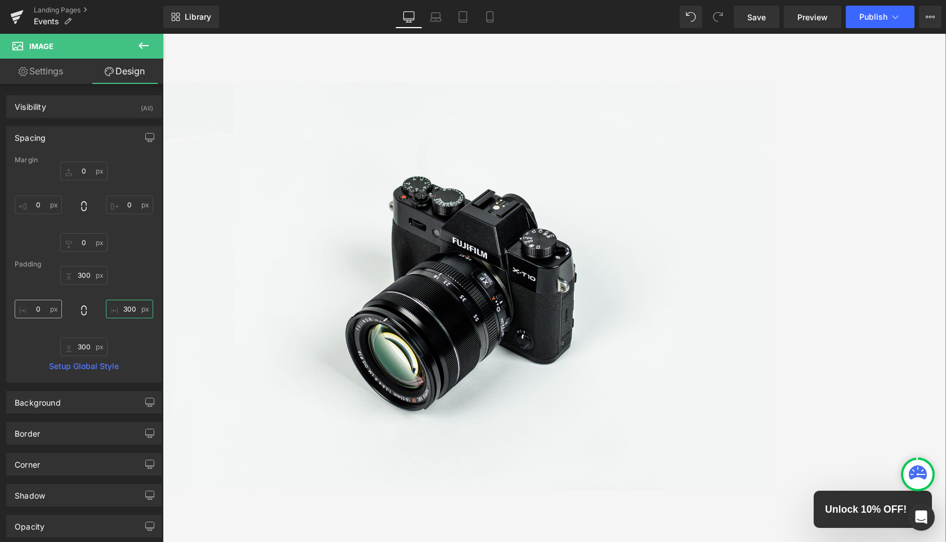
type input "300"
click at [41, 313] on input "0" at bounding box center [38, 309] width 47 height 19
type input "300"
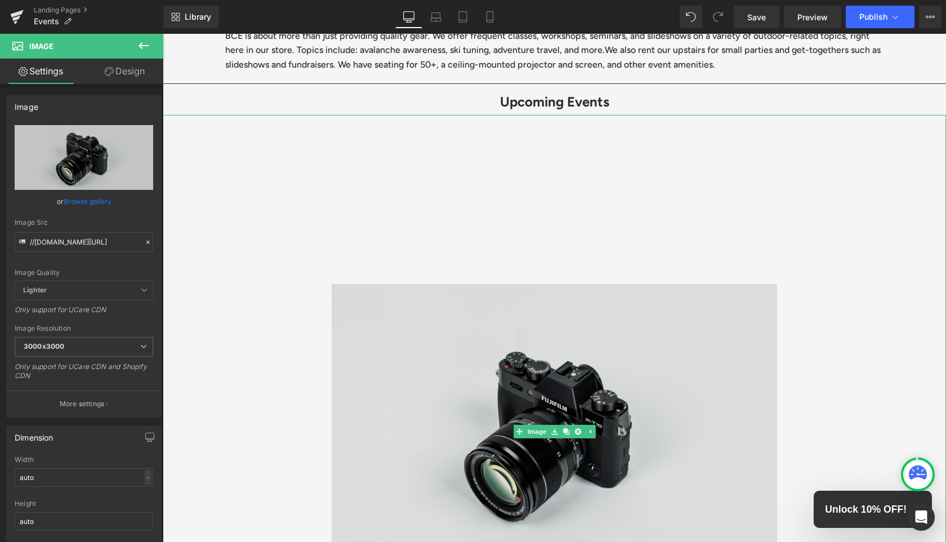
scroll to position [169, 0]
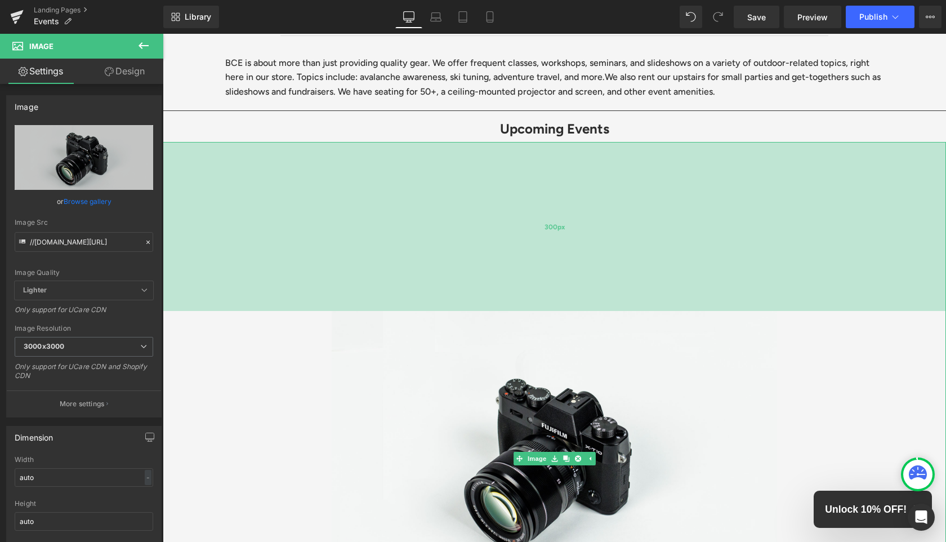
click at [596, 229] on div "300px" at bounding box center [554, 226] width 783 height 169
click at [367, 206] on div "300px" at bounding box center [554, 226] width 783 height 169
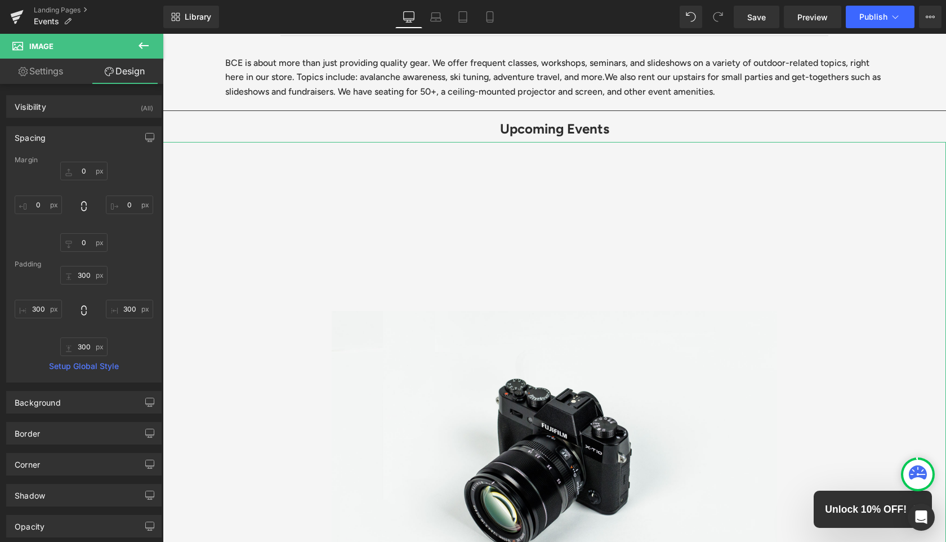
click at [59, 68] on link "Settings" at bounding box center [41, 71] width 82 height 25
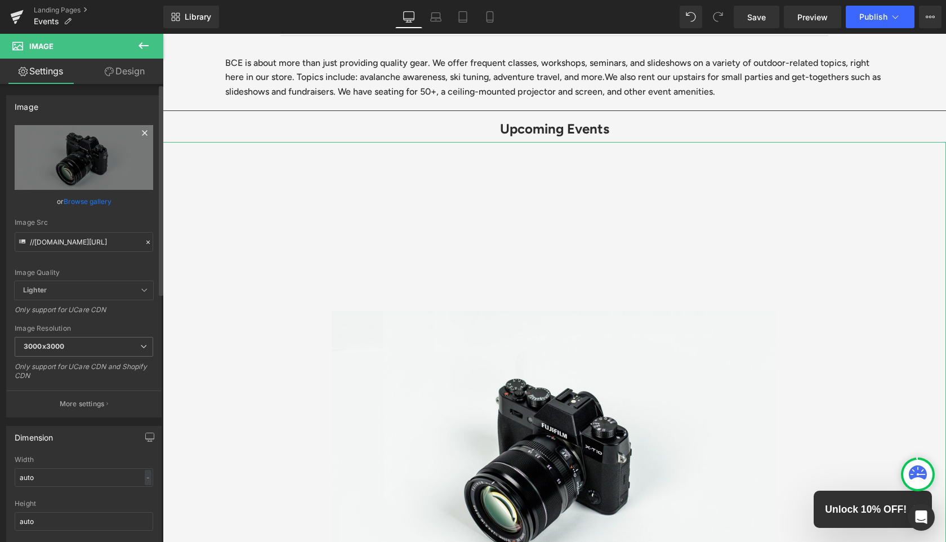
click at [142, 133] on icon at bounding box center [145, 133] width 14 height 14
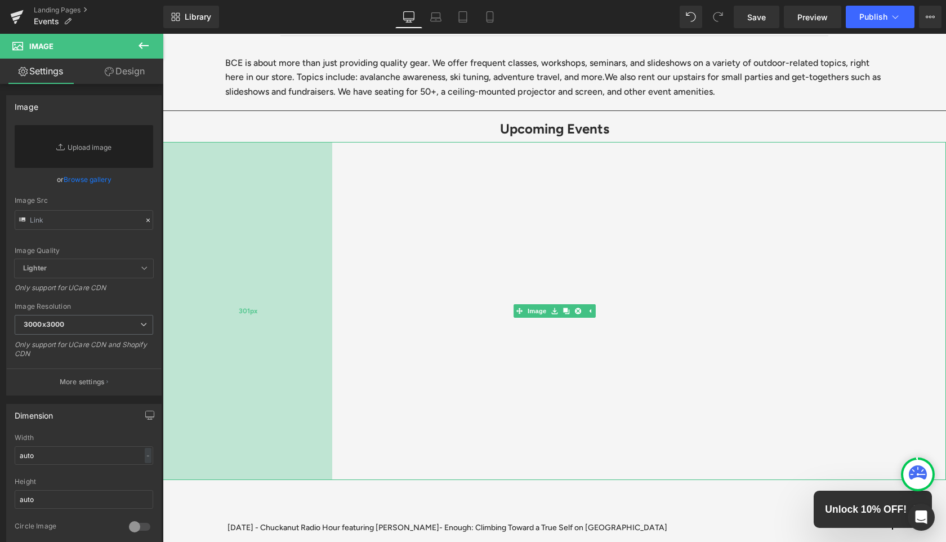
click at [319, 237] on div "301px" at bounding box center [248, 311] width 170 height 338
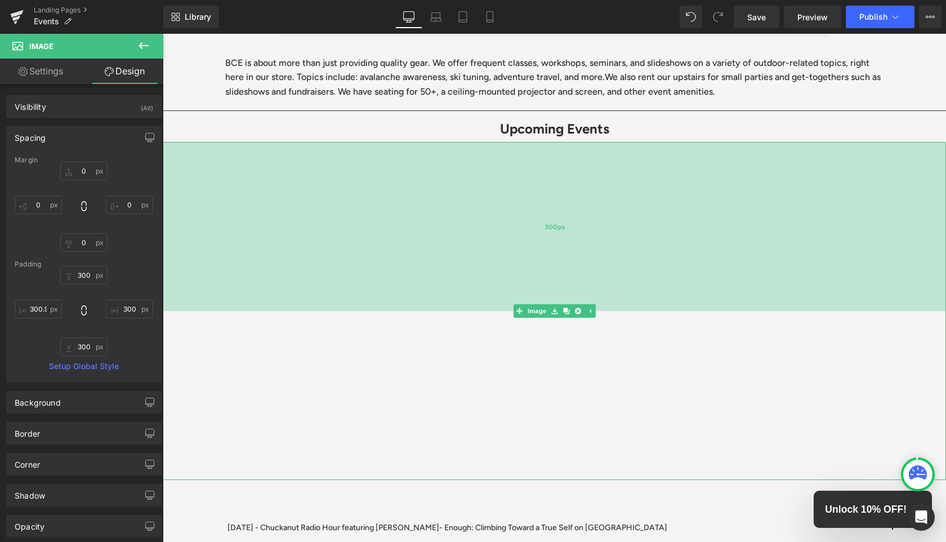
click at [482, 157] on div "300px" at bounding box center [554, 226] width 783 height 169
click at [578, 142] on div "300px" at bounding box center [554, 226] width 783 height 169
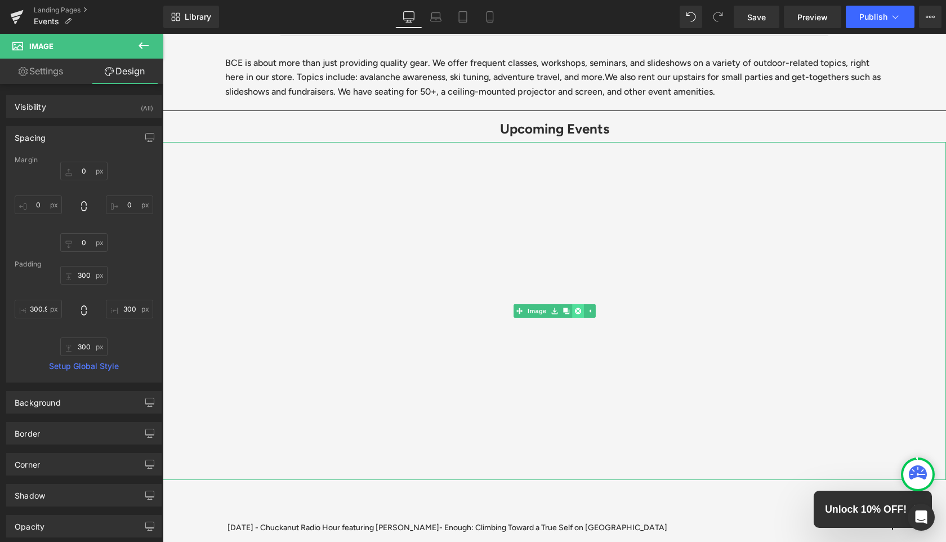
click at [580, 309] on icon at bounding box center [577, 311] width 6 height 6
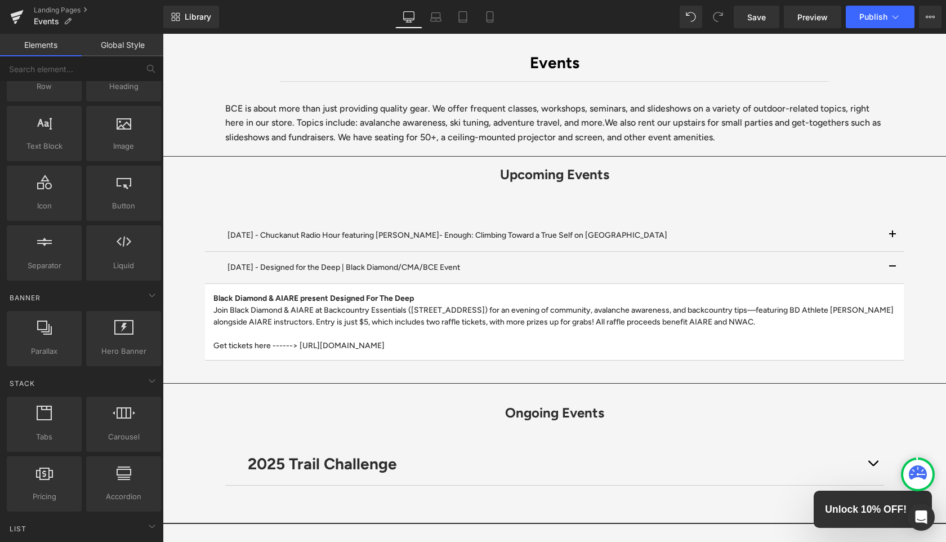
scroll to position [0, 0]
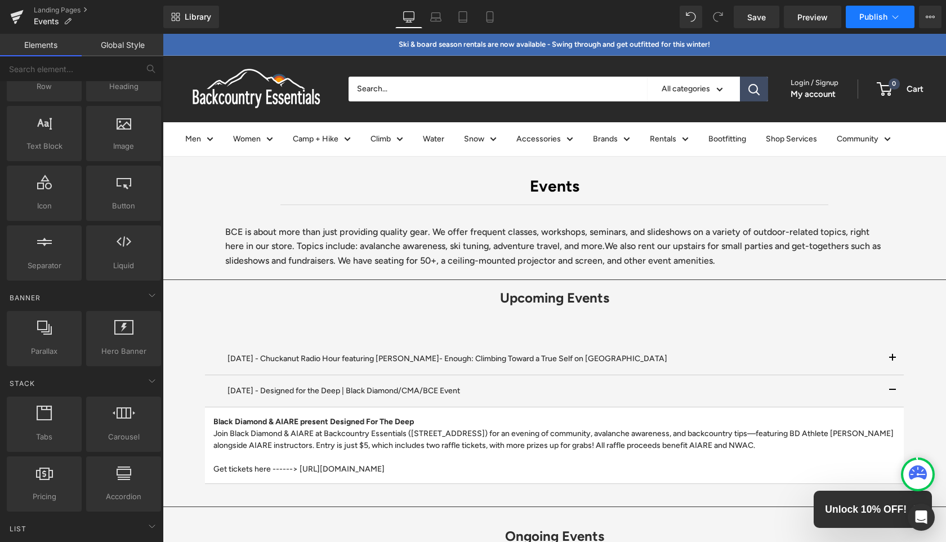
click at [879, 15] on span "Publish" at bounding box center [873, 16] width 28 height 9
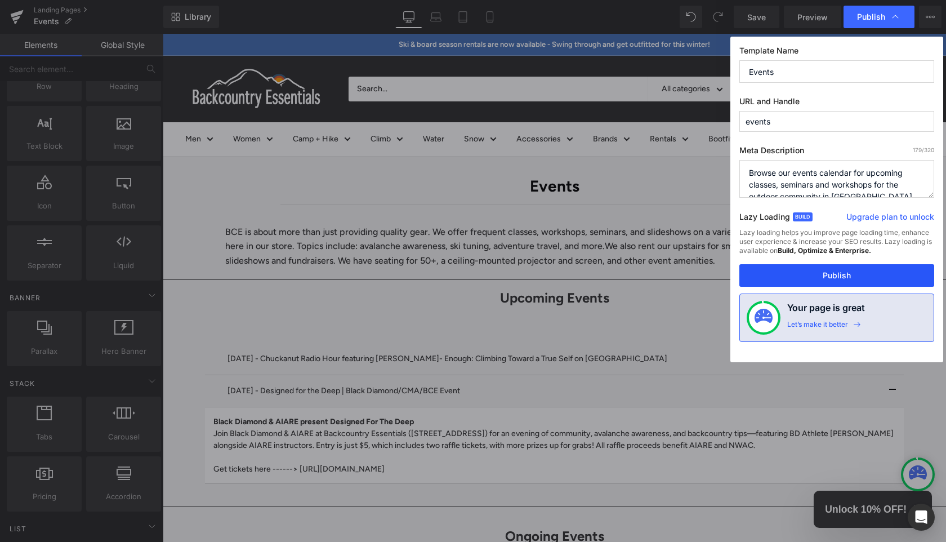
click at [829, 280] on button "Publish" at bounding box center [837, 275] width 195 height 23
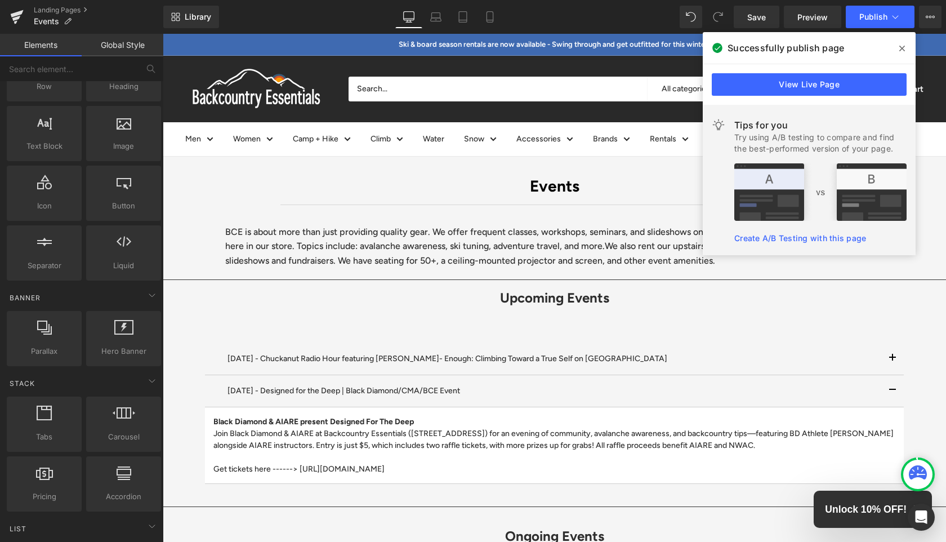
click at [551, 45] on p "Ski & board season rentals are now available - Swing through and get outfitted …" at bounding box center [554, 44] width 311 height 21
click at [884, 19] on span "Publish" at bounding box center [873, 16] width 28 height 9
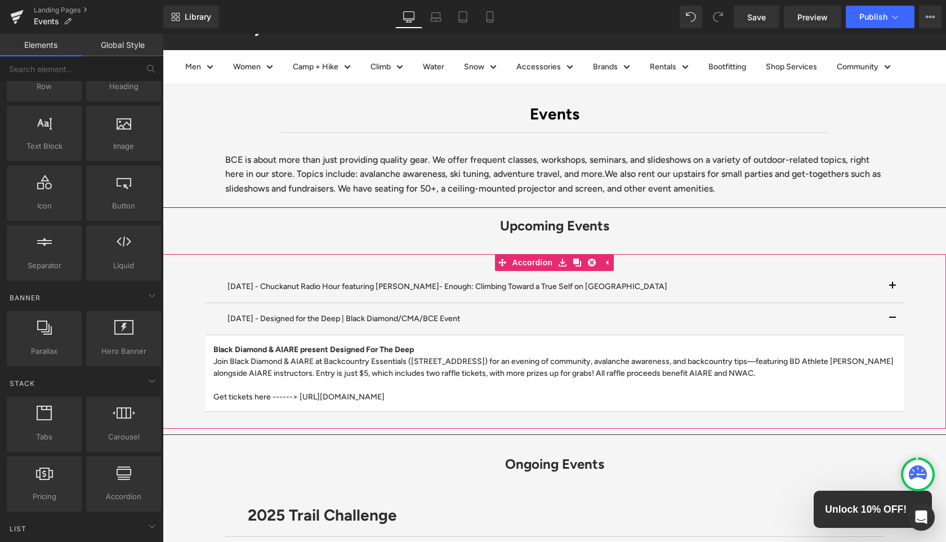
scroll to position [74, 0]
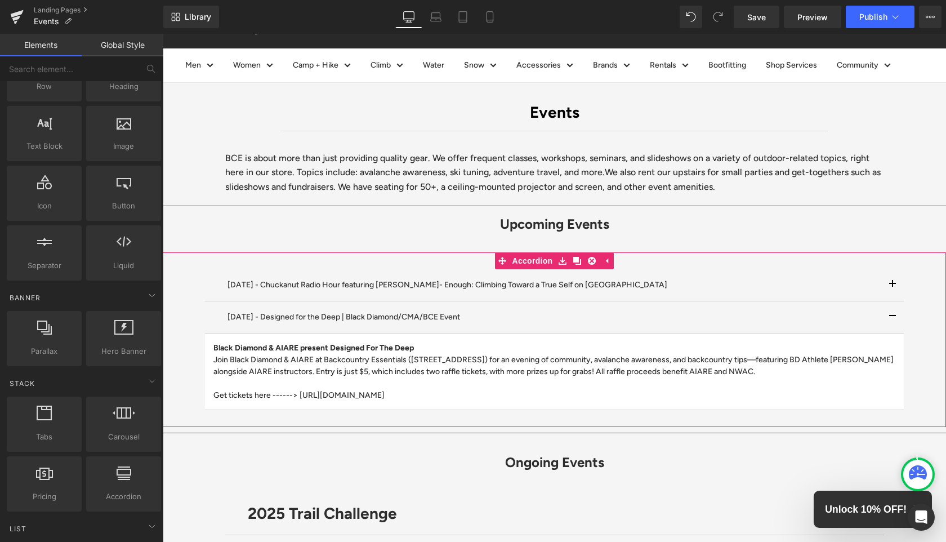
click at [727, 400] on div "Black Diamond & AIARE present Designed For The Deep Join Black Diamond & AIARE …" at bounding box center [554, 371] width 682 height 59
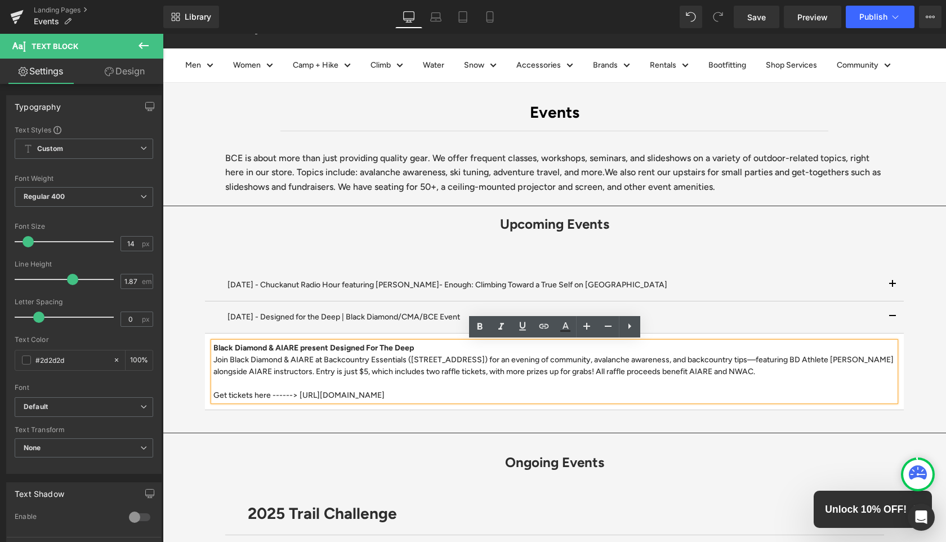
drag, startPoint x: 732, startPoint y: 393, endPoint x: 295, endPoint y: 397, distance: 436.5
click at [295, 397] on p "Join Black Diamond & AIARE at Backcountry Essentials ([STREET_ADDRESS]) for an …" at bounding box center [554, 377] width 682 height 47
click at [540, 327] on icon at bounding box center [544, 326] width 10 height 5
click at [571, 417] on input "text" at bounding box center [539, 418] width 173 height 28
paste input "[URL][DOMAIN_NAME]"
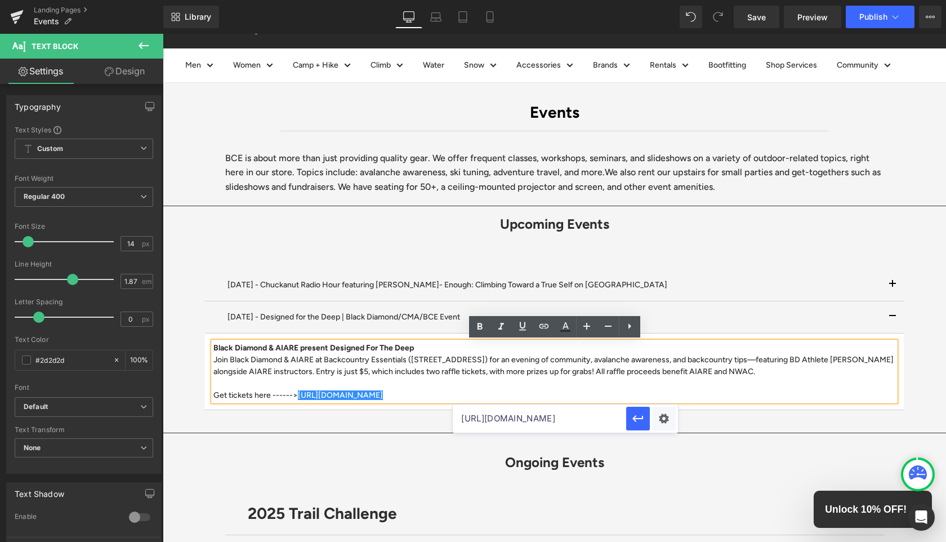
scroll to position [0, 375]
type input "[URL][DOMAIN_NAME]"
click at [646, 421] on button "button" at bounding box center [638, 419] width 24 height 24
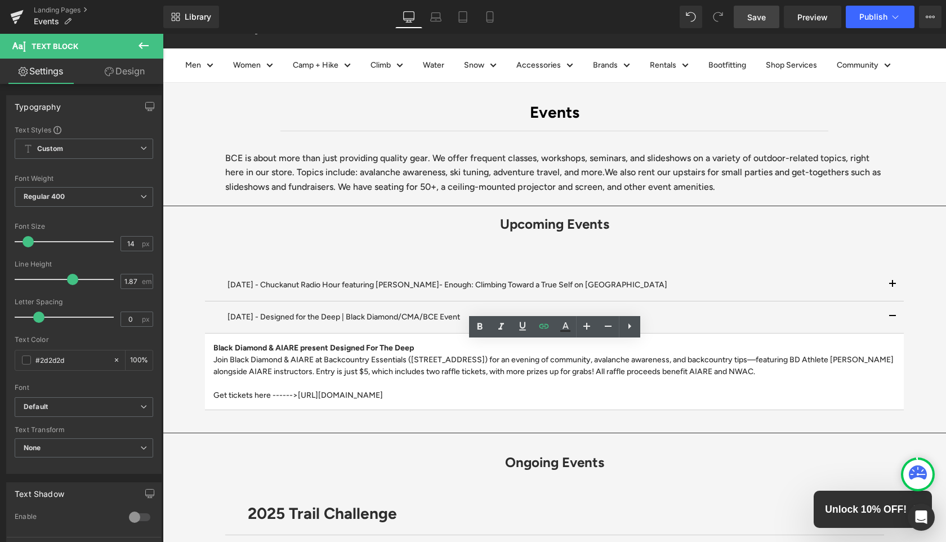
click at [768, 11] on link "Save" at bounding box center [757, 17] width 46 height 23
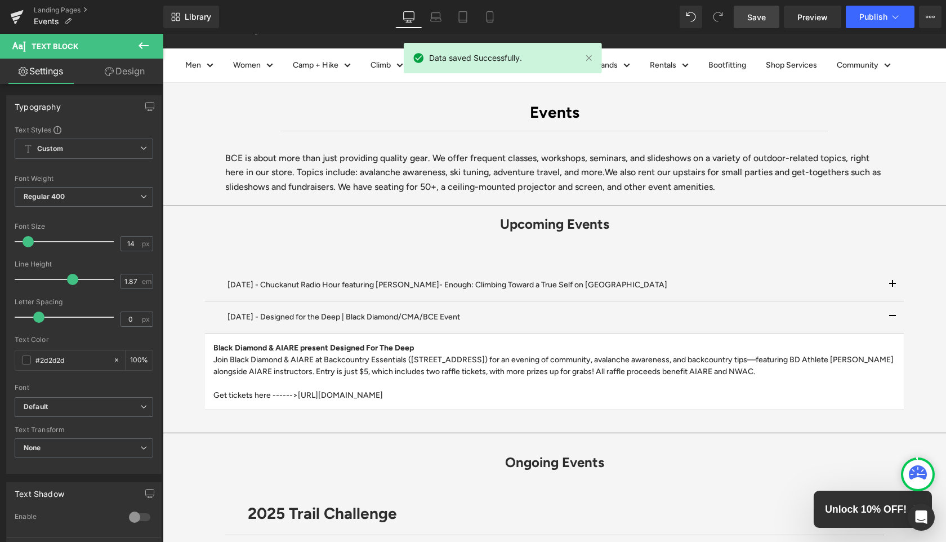
click at [763, 21] on span "Save" at bounding box center [756, 17] width 19 height 12
click at [875, 21] on button "Publish" at bounding box center [880, 17] width 69 height 23
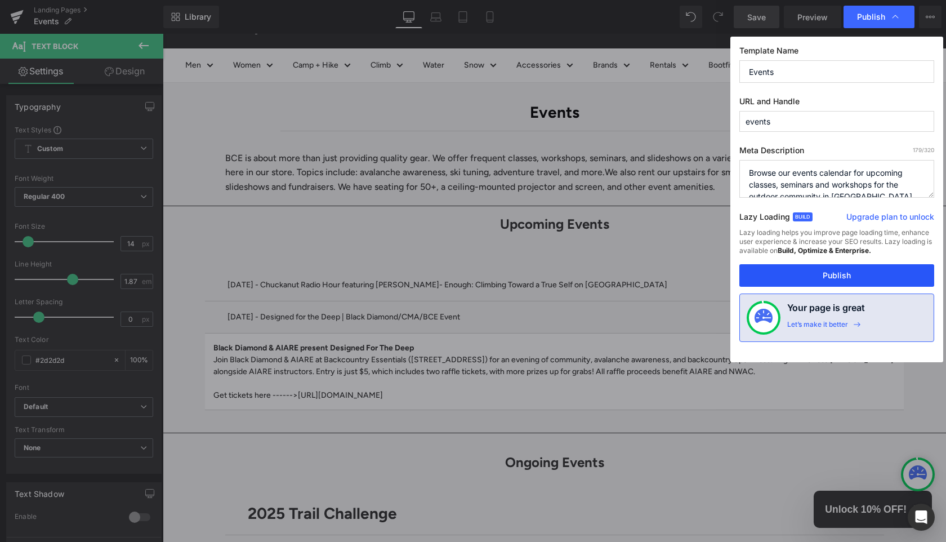
click at [841, 277] on button "Publish" at bounding box center [837, 275] width 195 height 23
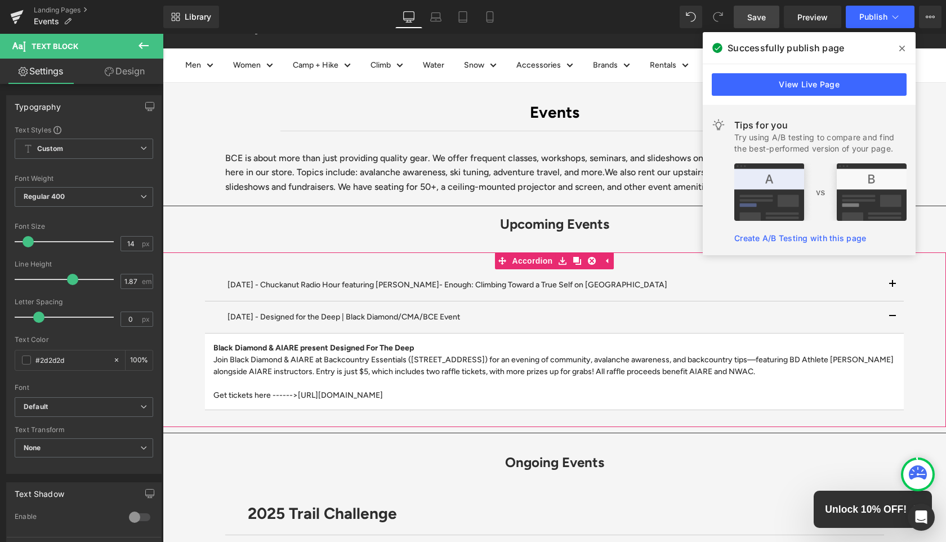
click at [357, 314] on p "[DATE] - Designed for the Deep | Black Diamond/CMA/BCE Event" at bounding box center [555, 317] width 654 height 15
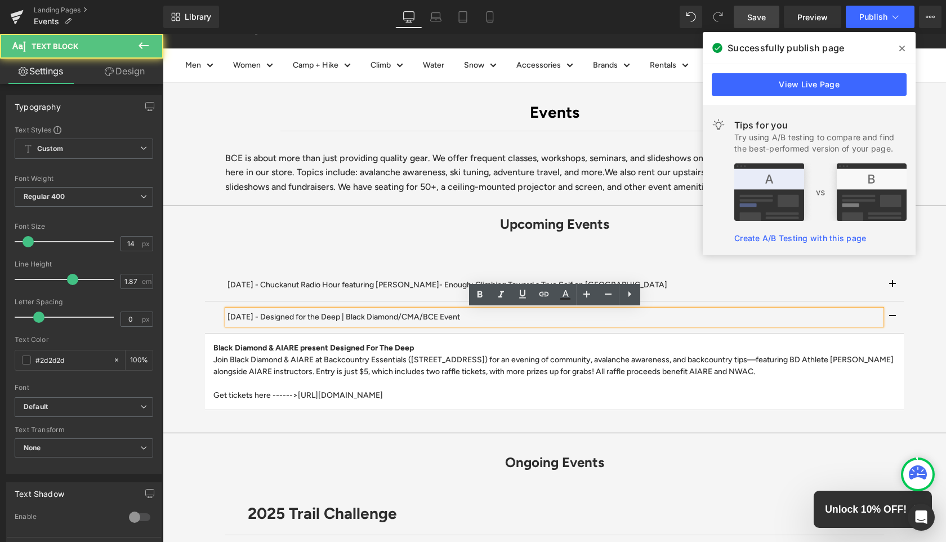
click at [417, 316] on p "[DATE] - Designed for the Deep | Black Diamond/CMA/BCE Event" at bounding box center [555, 317] width 654 height 15
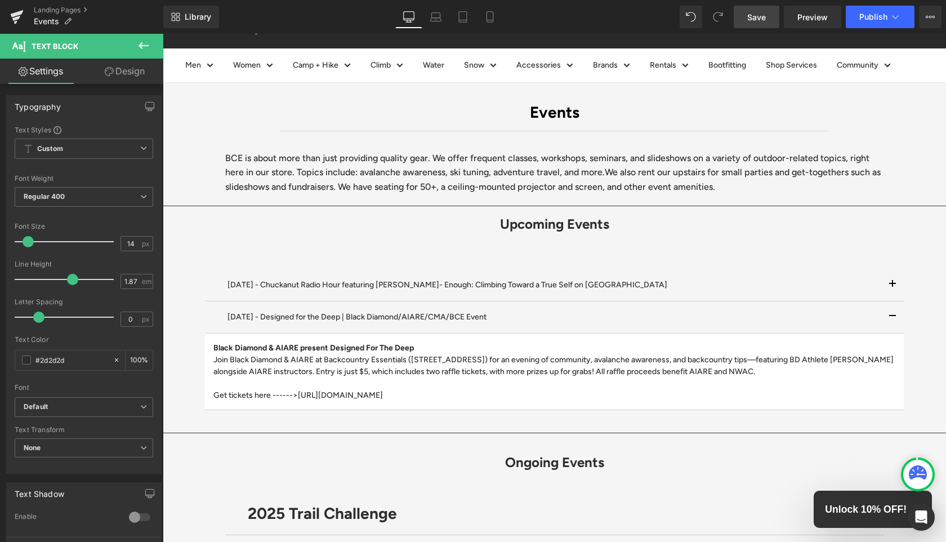
click at [754, 10] on link "Save" at bounding box center [757, 17] width 46 height 23
click at [870, 20] on span "Publish" at bounding box center [873, 16] width 28 height 9
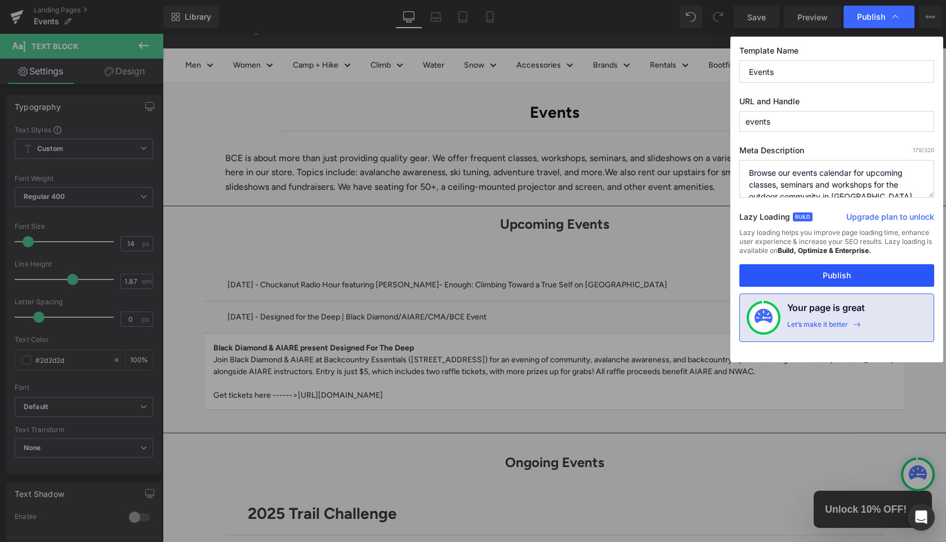
click at [839, 280] on button "Publish" at bounding box center [837, 275] width 195 height 23
